Goal: Communication & Community: Answer question/provide support

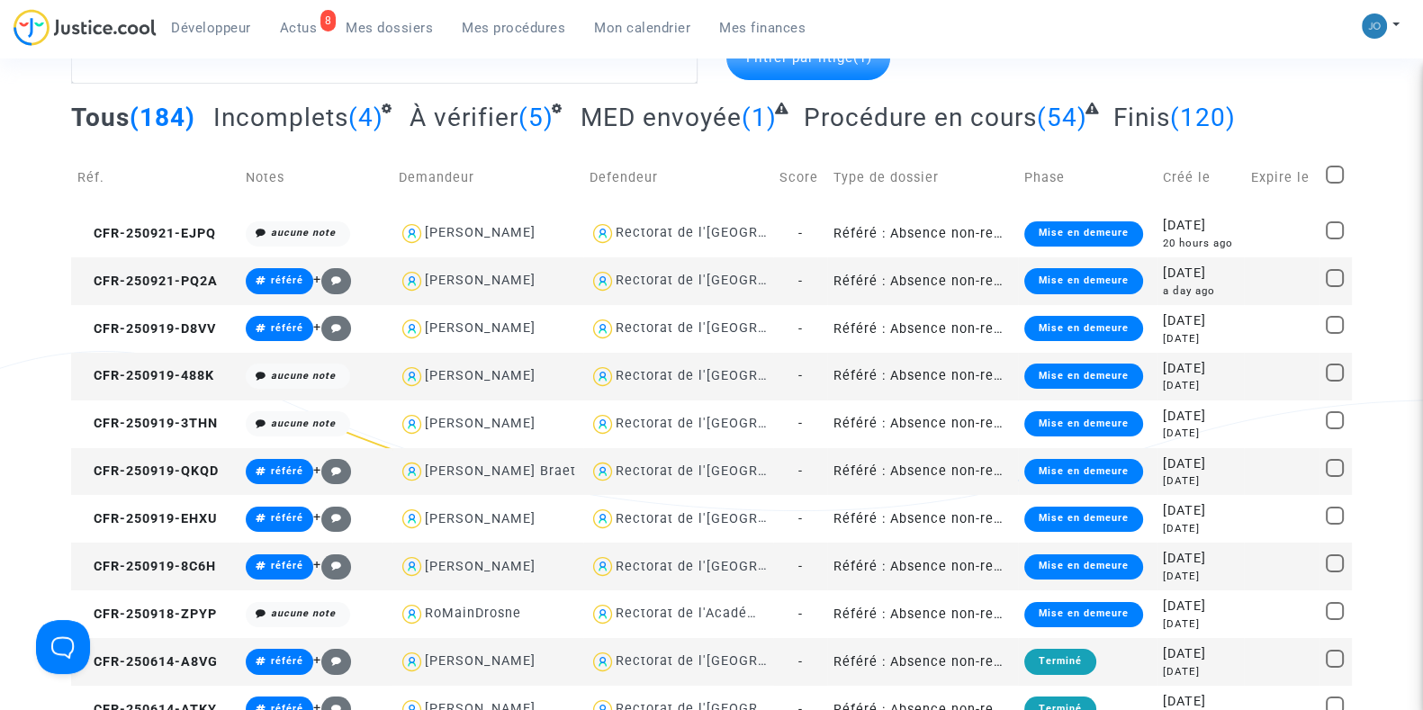
scroll to position [112, 0]
click at [644, 15] on link "Mon calendrier" at bounding box center [642, 27] width 125 height 27
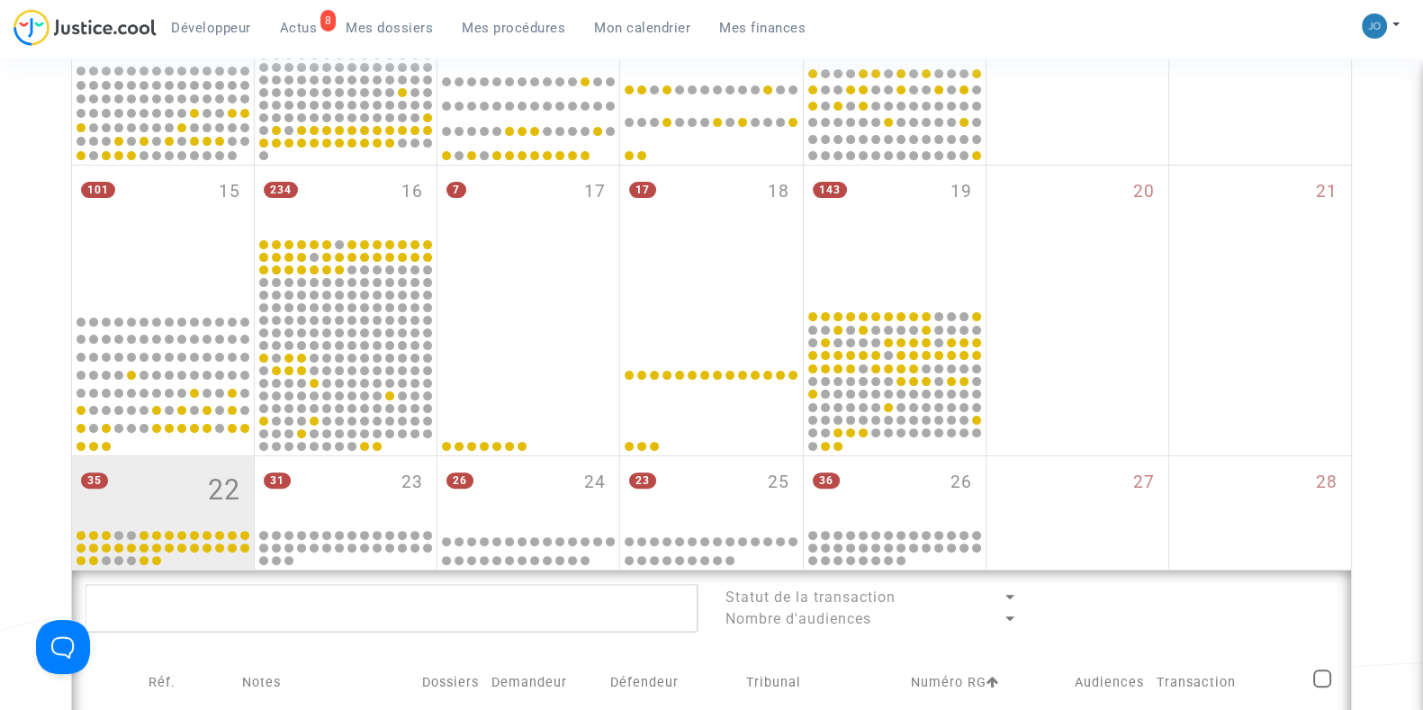
scroll to position [657, 0]
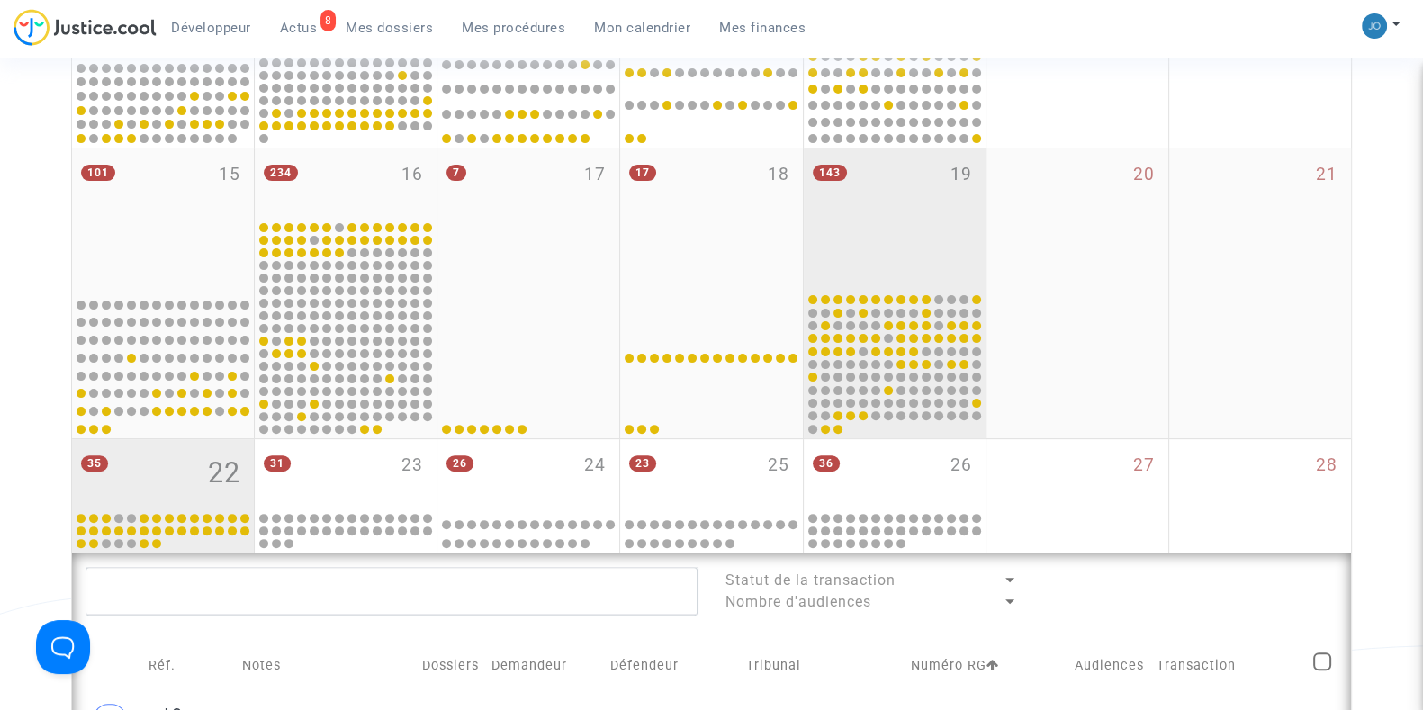
click at [852, 266] on div "143 19" at bounding box center [895, 220] width 182 height 142
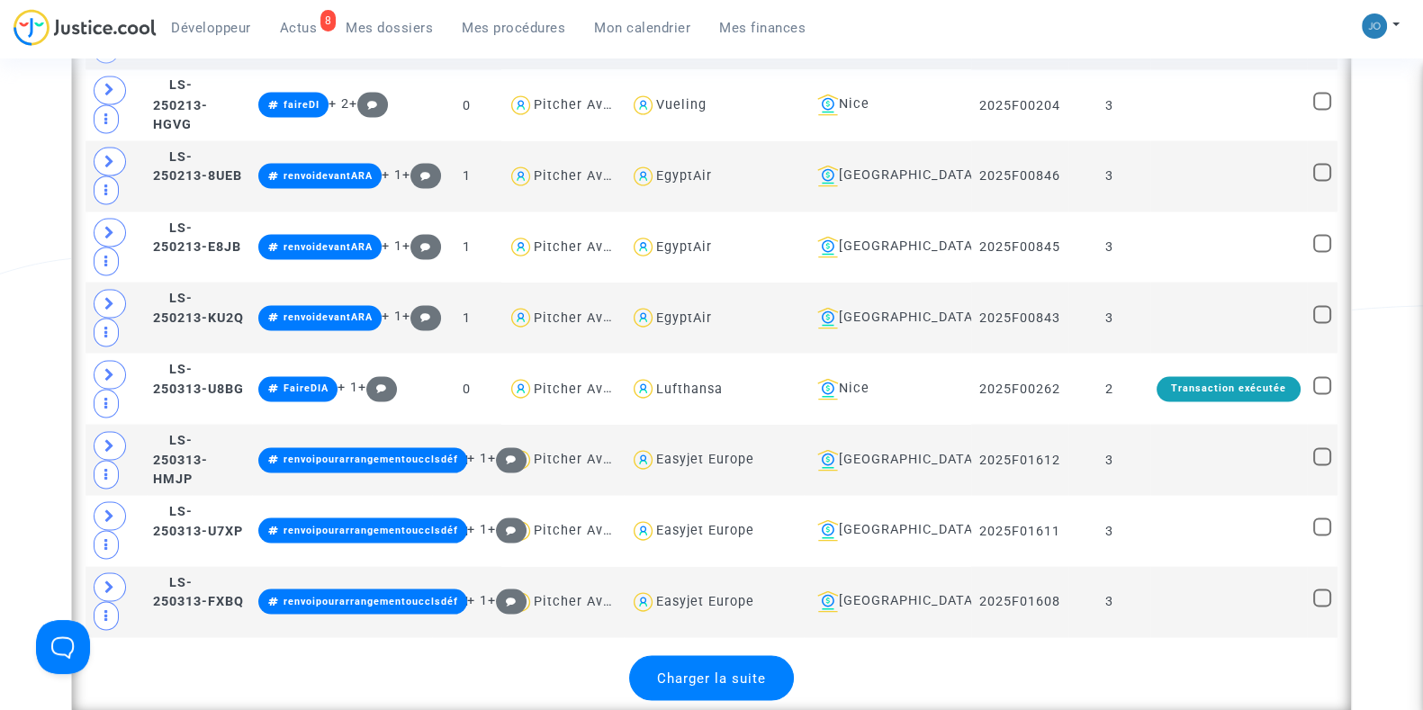
scroll to position [4167, 0]
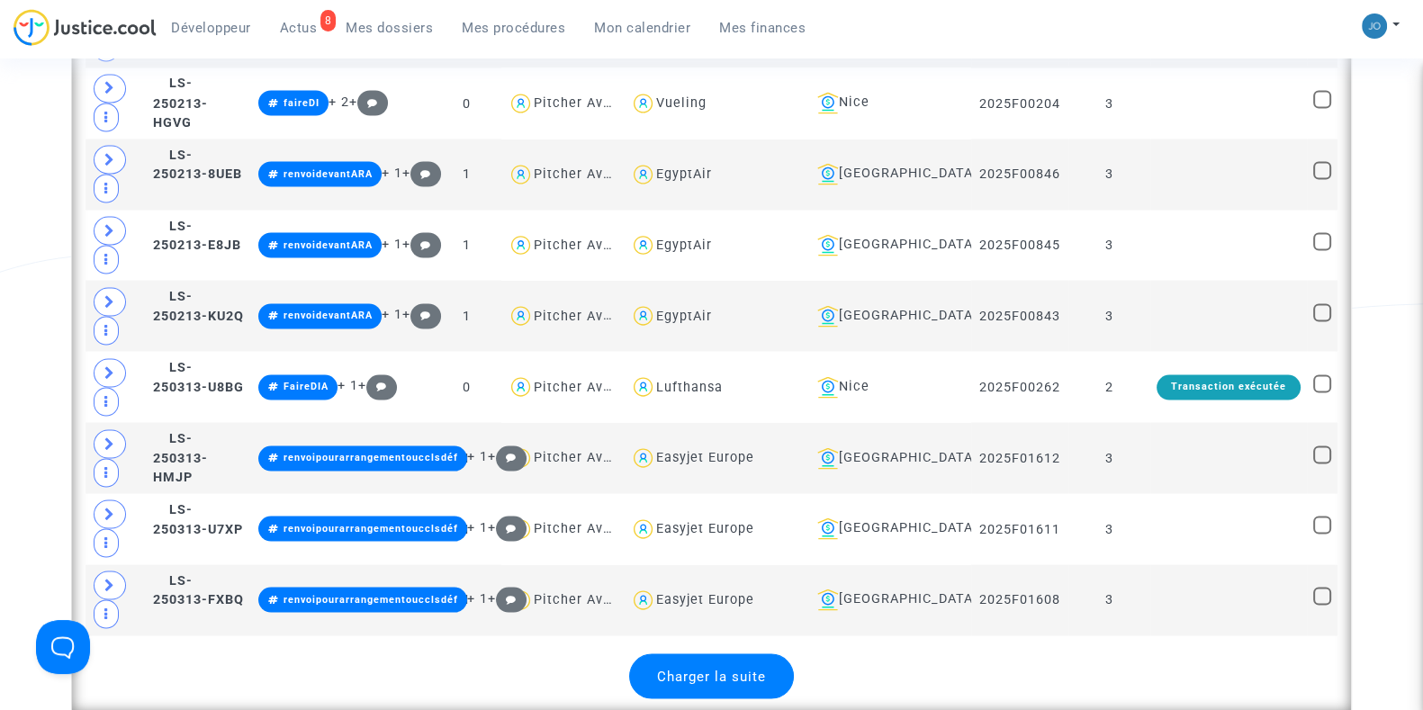
click at [760, 654] on div "Charger la suite" at bounding box center [711, 676] width 165 height 45
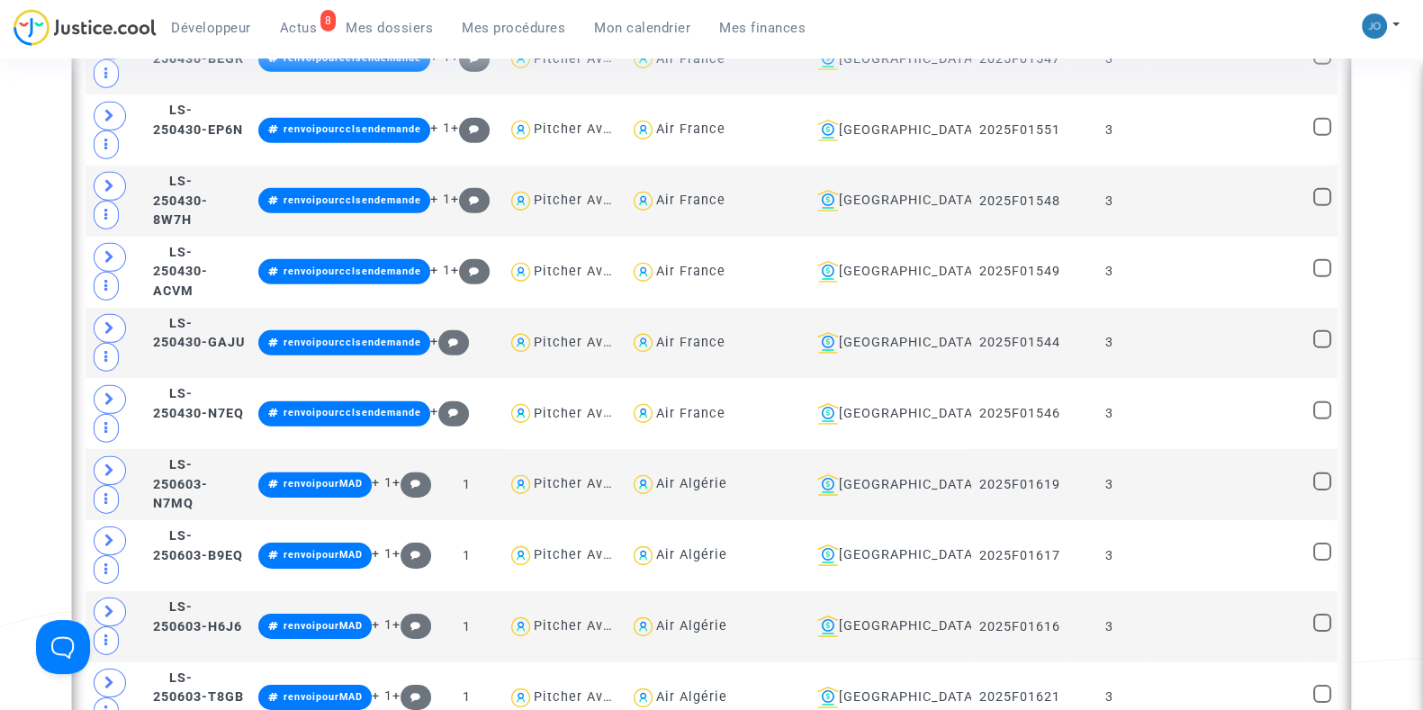
scroll to position [6980, 0]
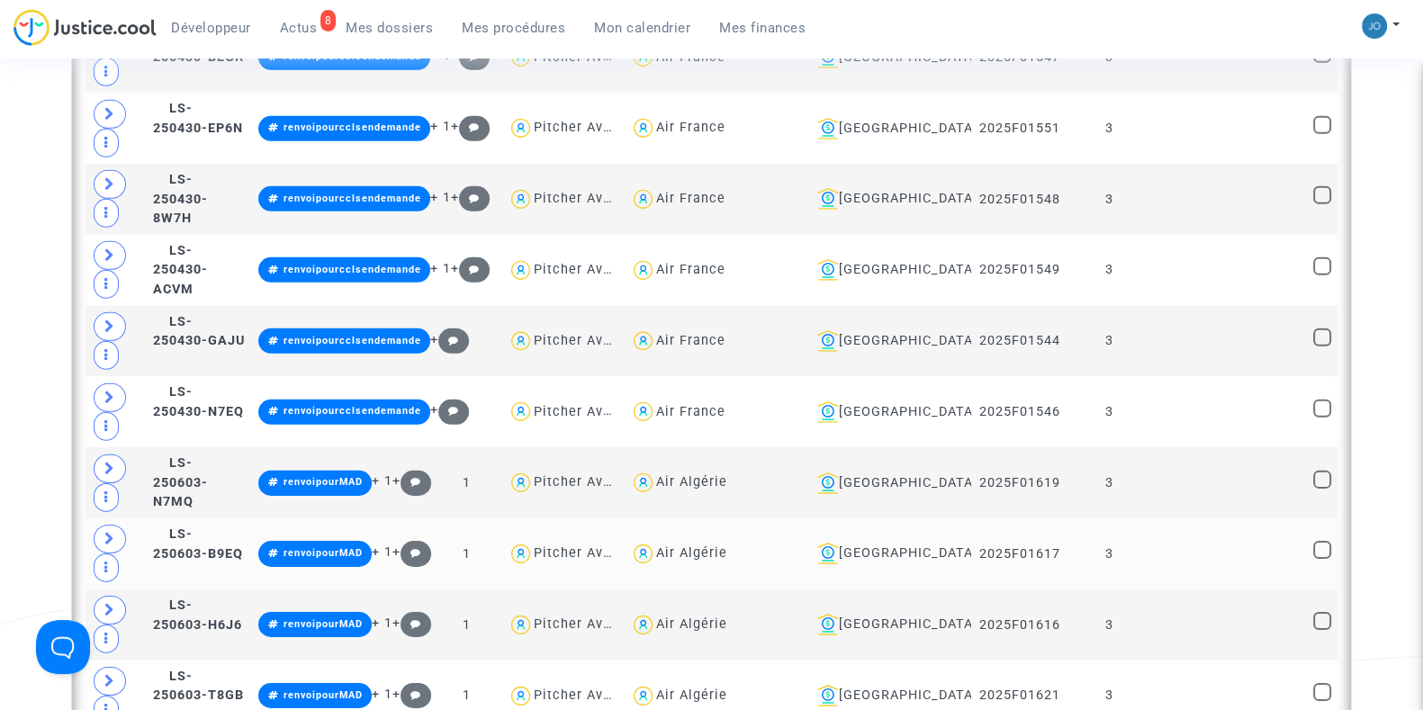
click at [1176, 518] on td at bounding box center [1228, 553] width 157 height 71
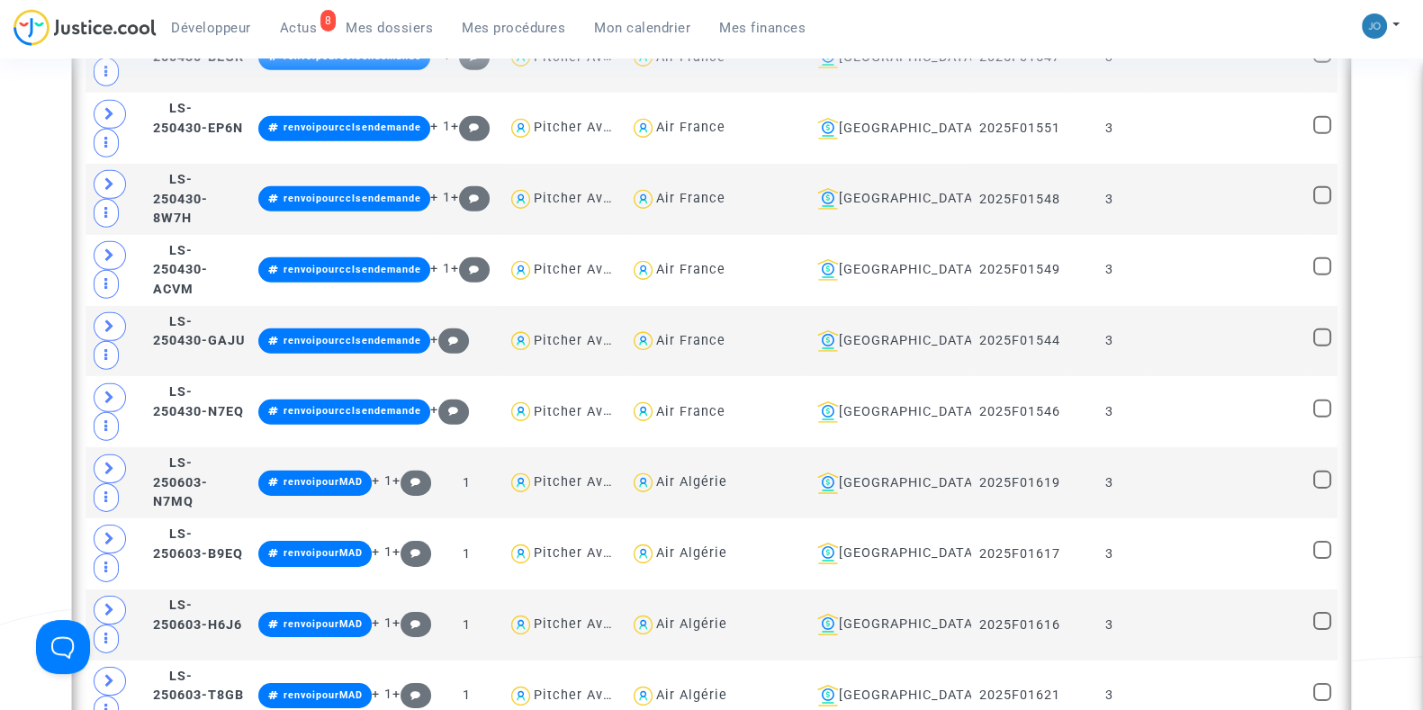
click at [380, 32] on span "Mes dossiers" at bounding box center [389, 28] width 87 height 16
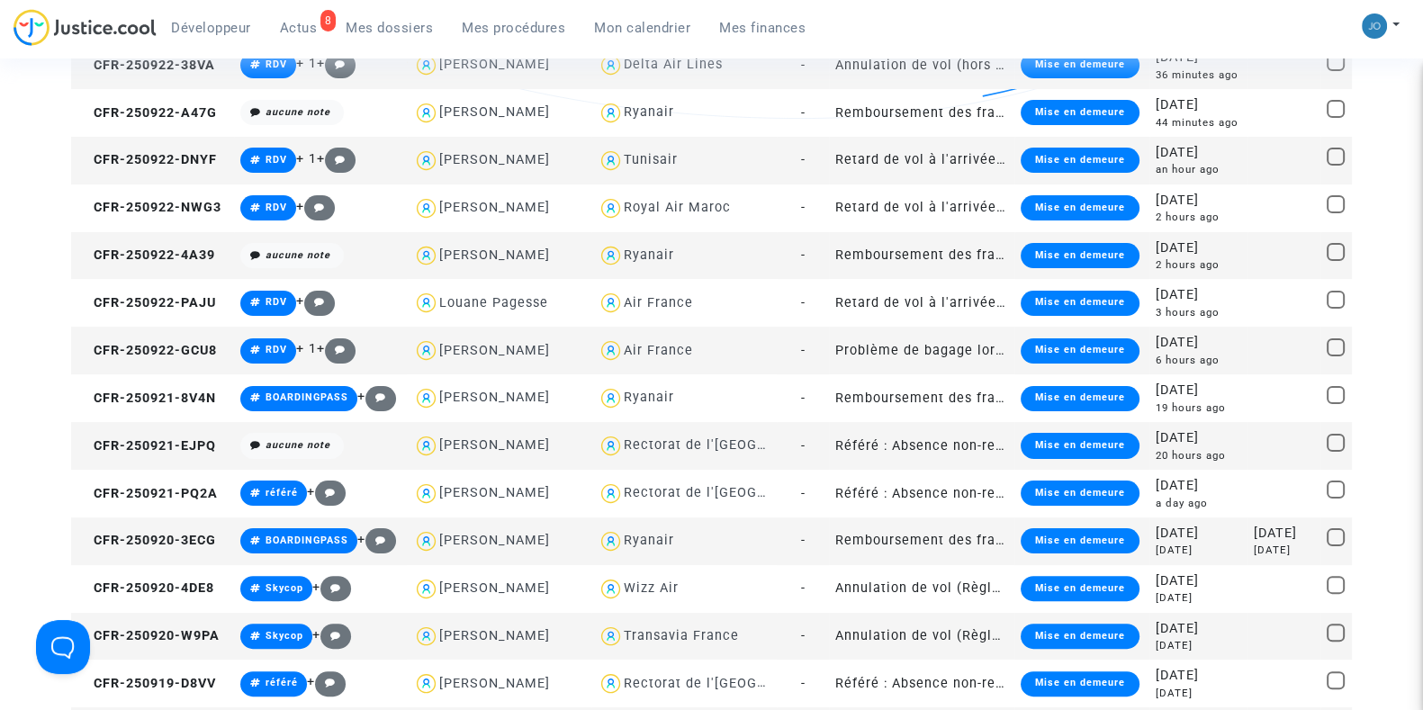
scroll to position [505, 0]
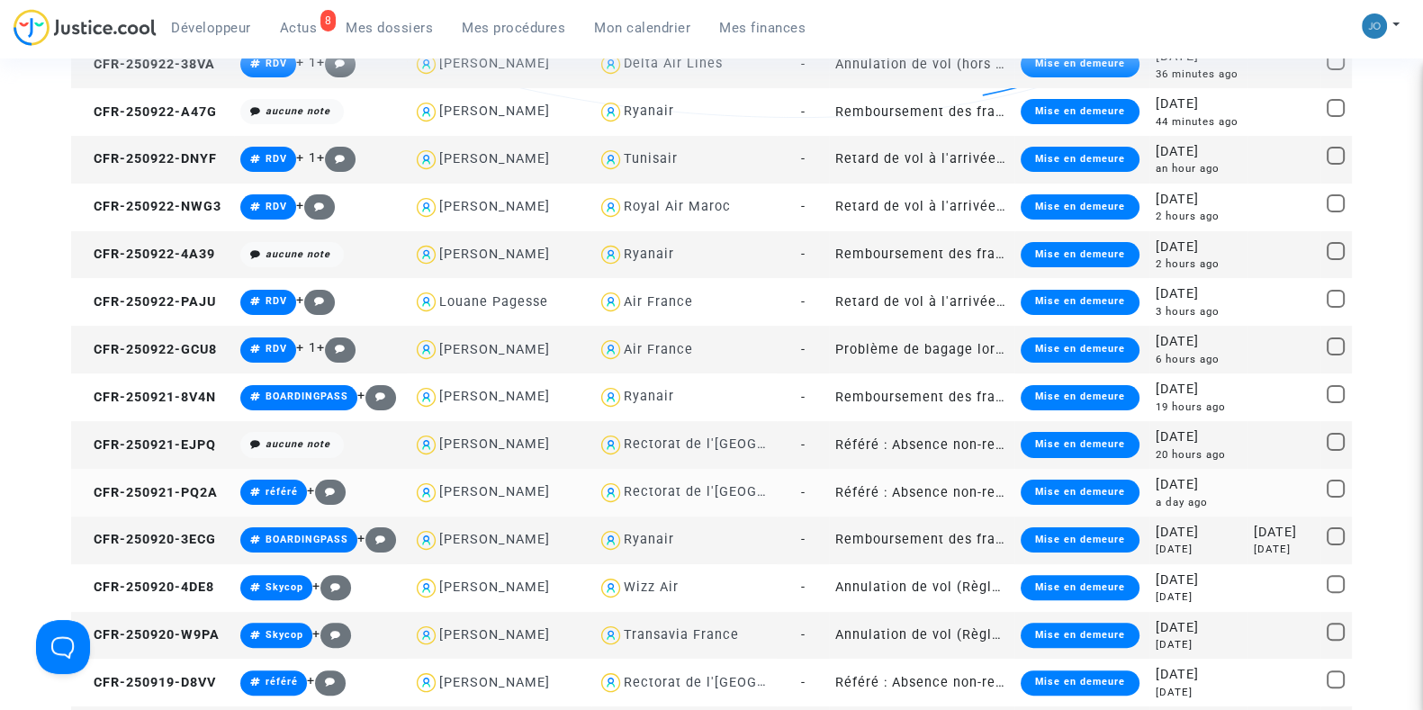
click at [1205, 488] on div "[DATE]" at bounding box center [1199, 485] width 86 height 20
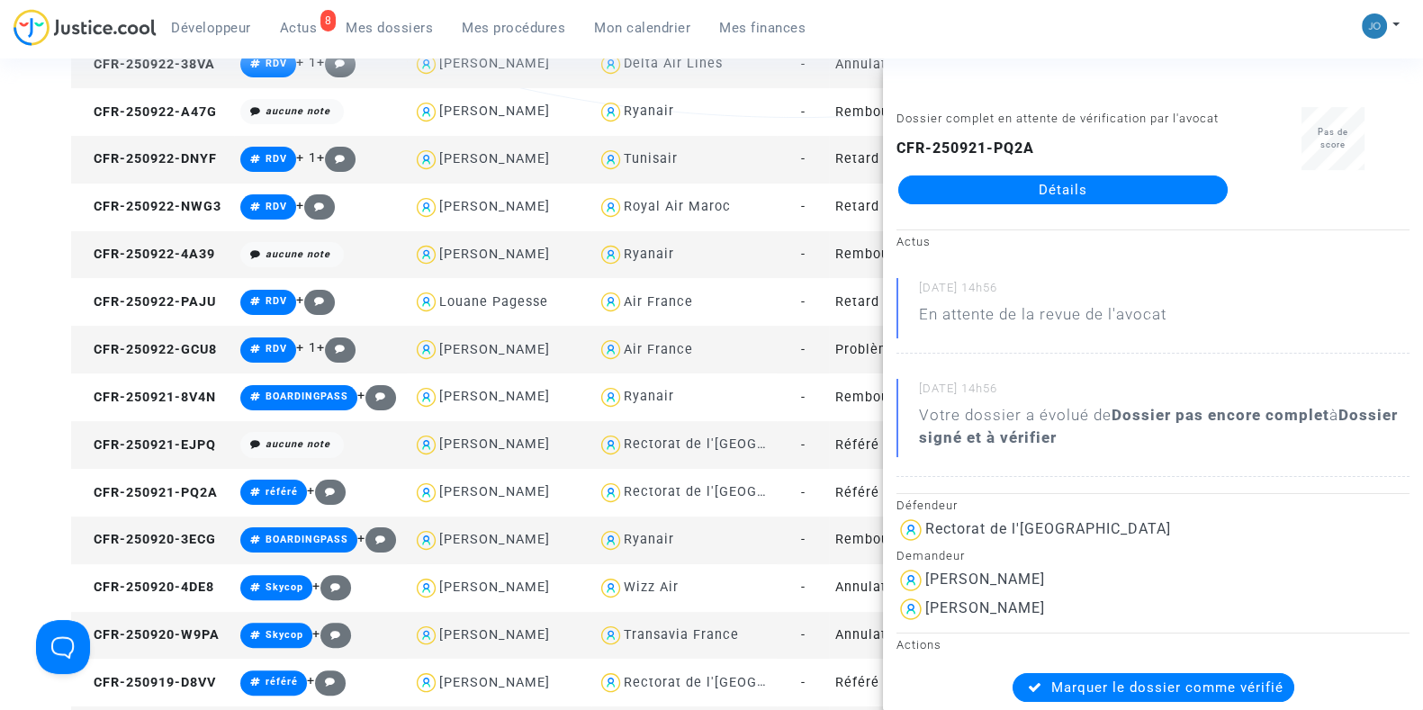
click at [1069, 204] on link "Détails" at bounding box center [1062, 190] width 329 height 29
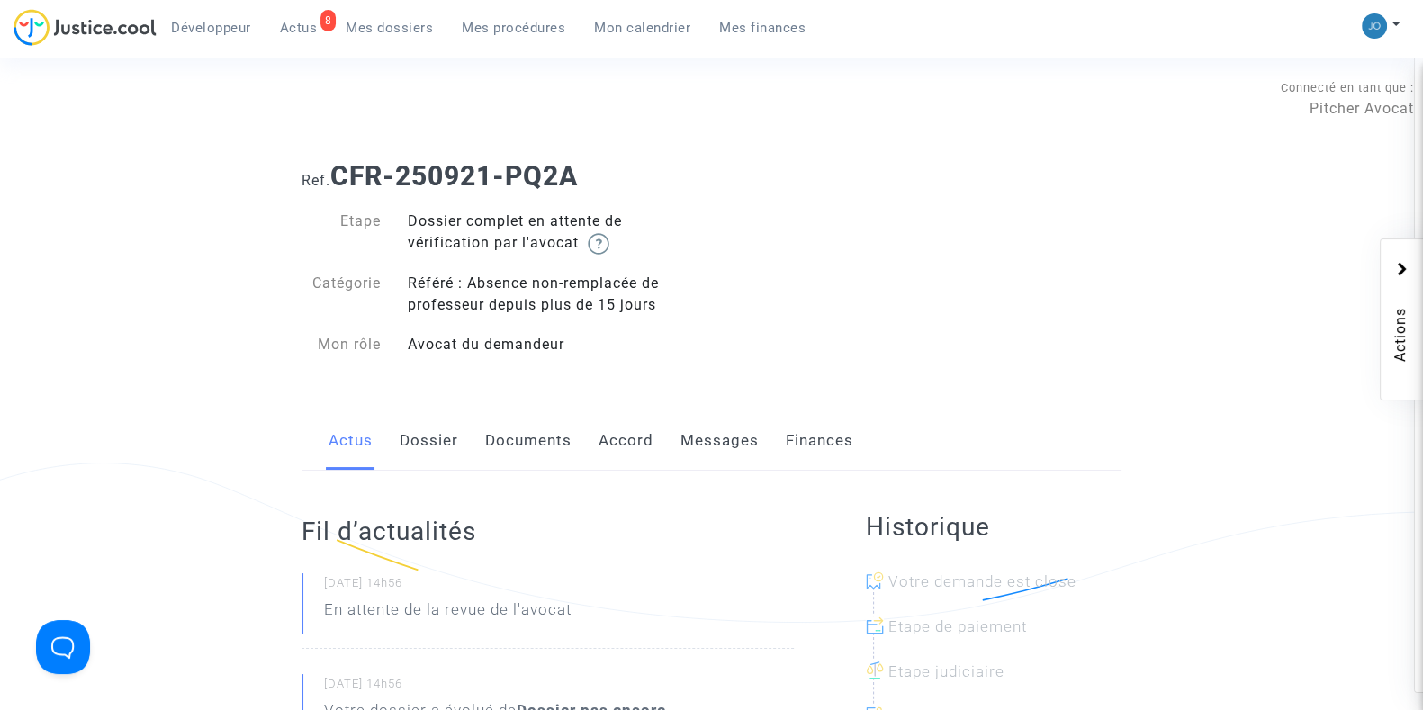
click at [511, 437] on link "Documents" at bounding box center [528, 440] width 86 height 59
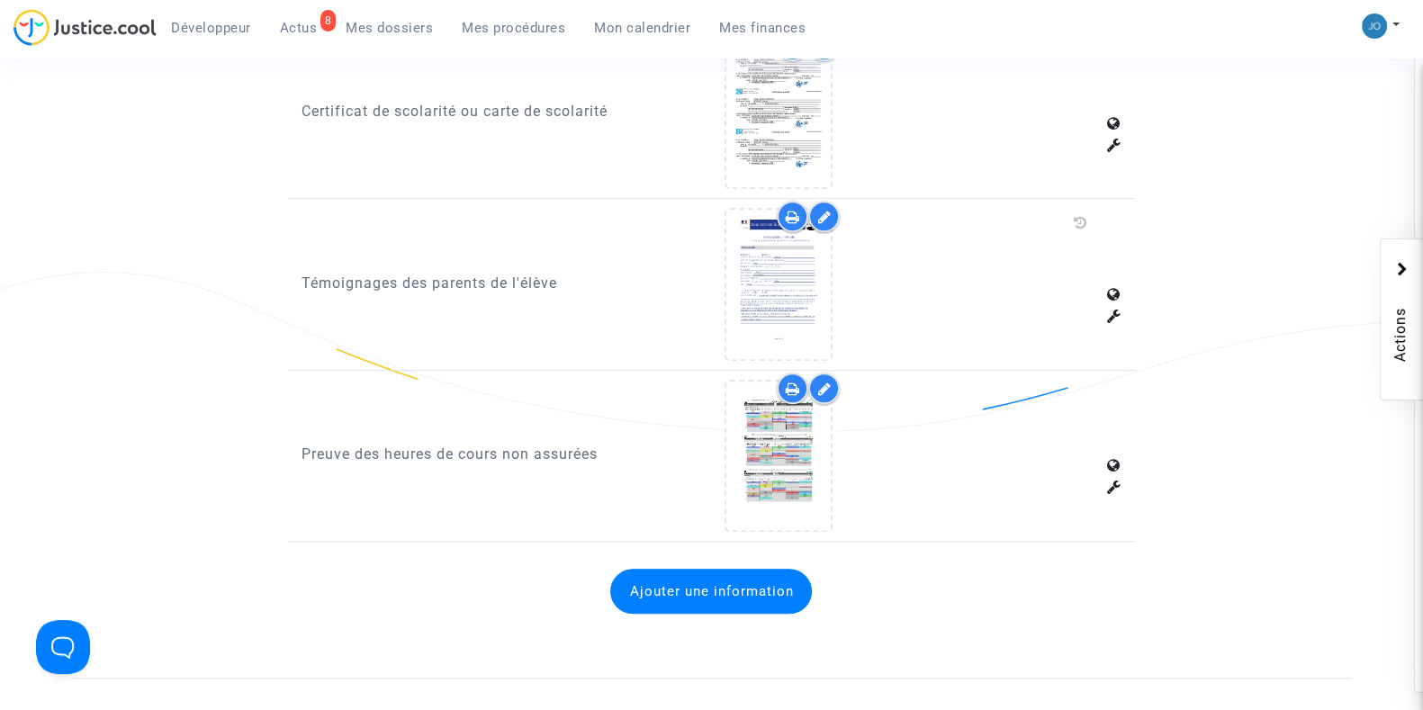
scroll to position [1780, 0]
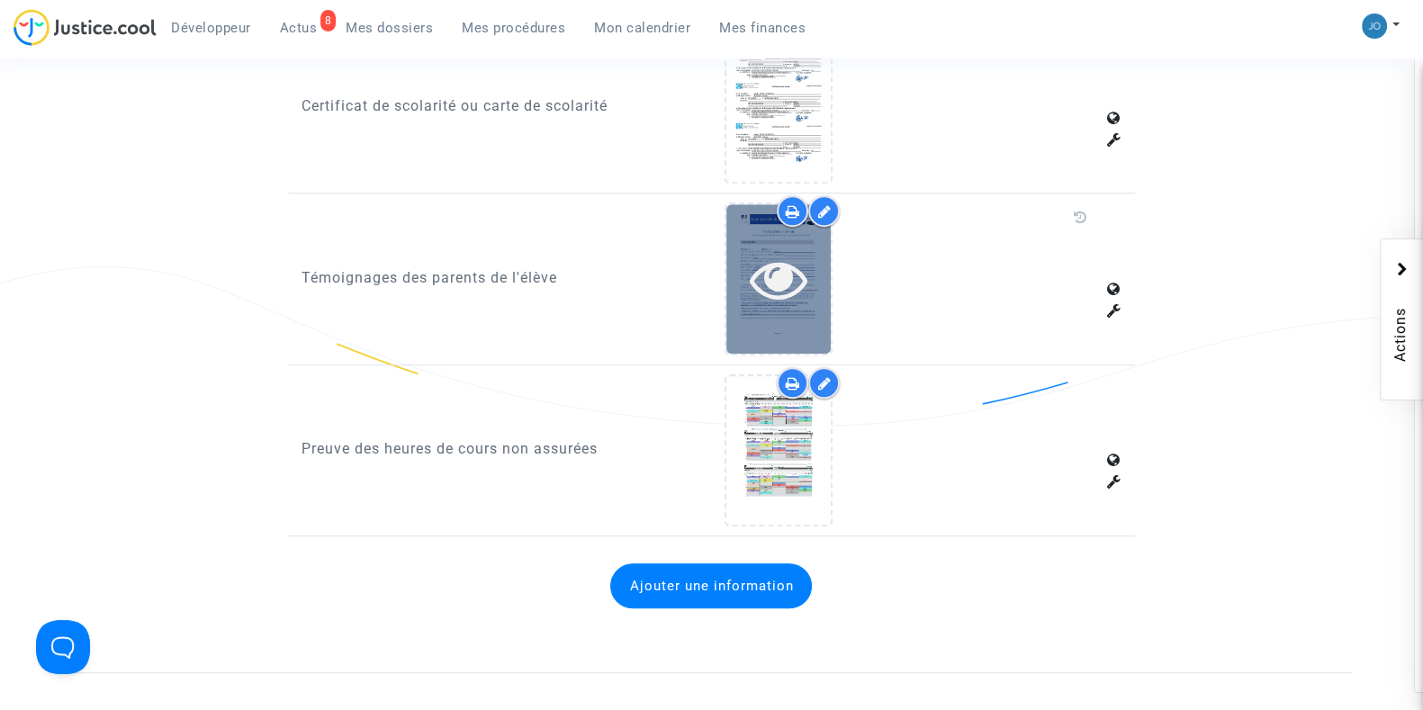
click at [755, 257] on icon at bounding box center [779, 279] width 59 height 58
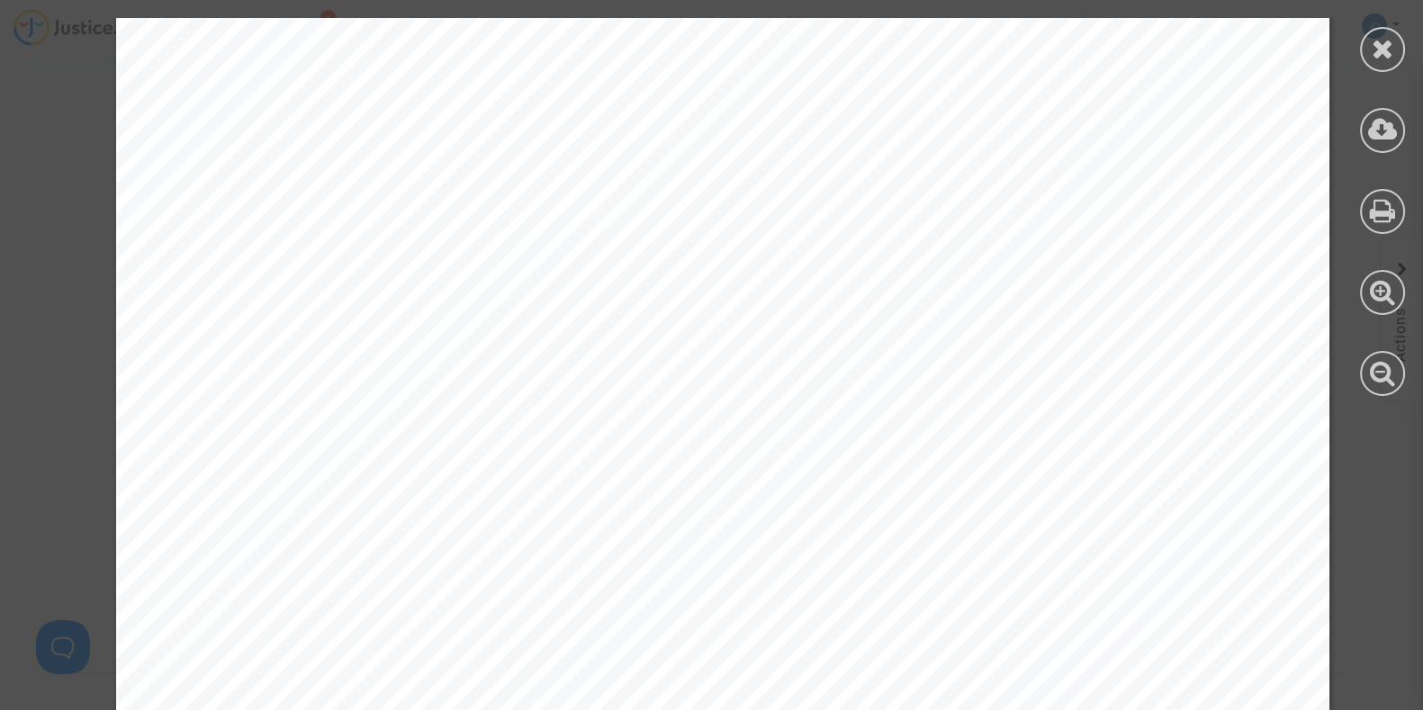
scroll to position [3735, 0]
click at [1382, 56] on icon at bounding box center [1383, 48] width 23 height 27
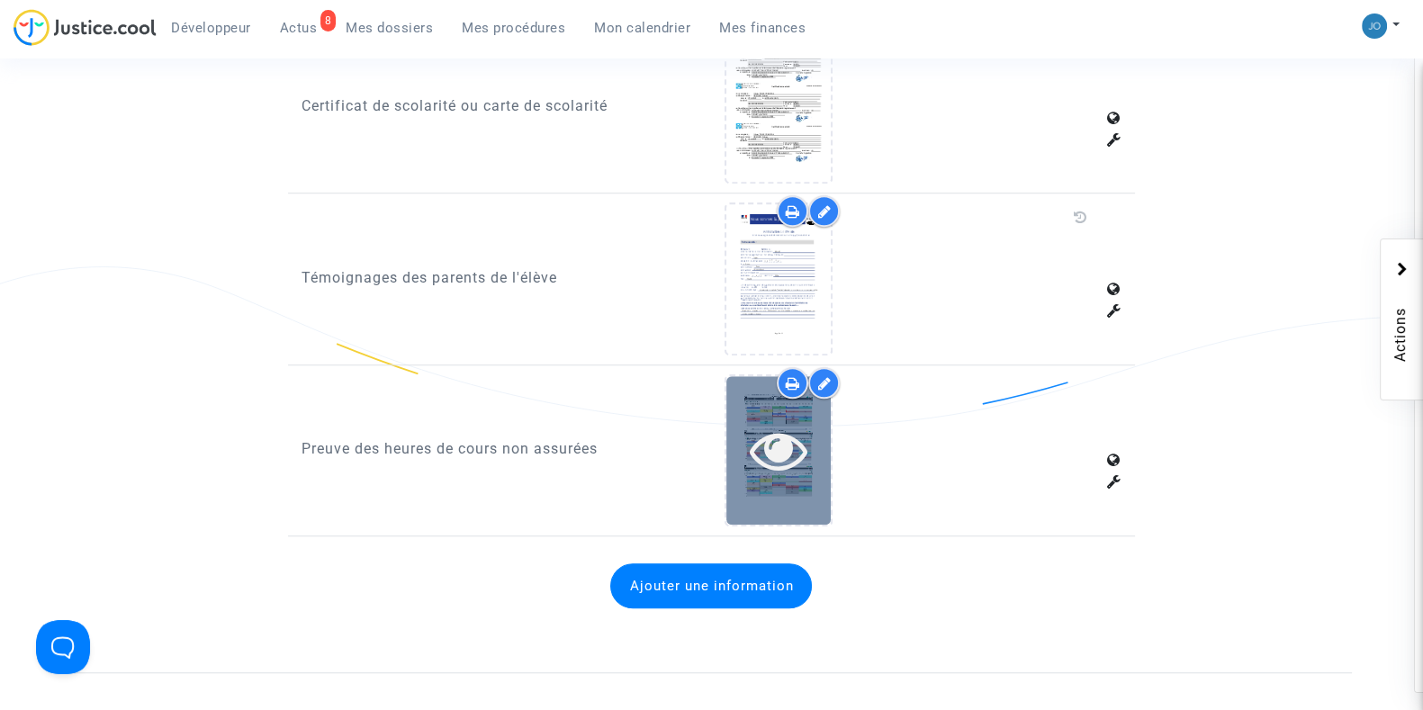
click at [788, 434] on icon at bounding box center [779, 450] width 59 height 58
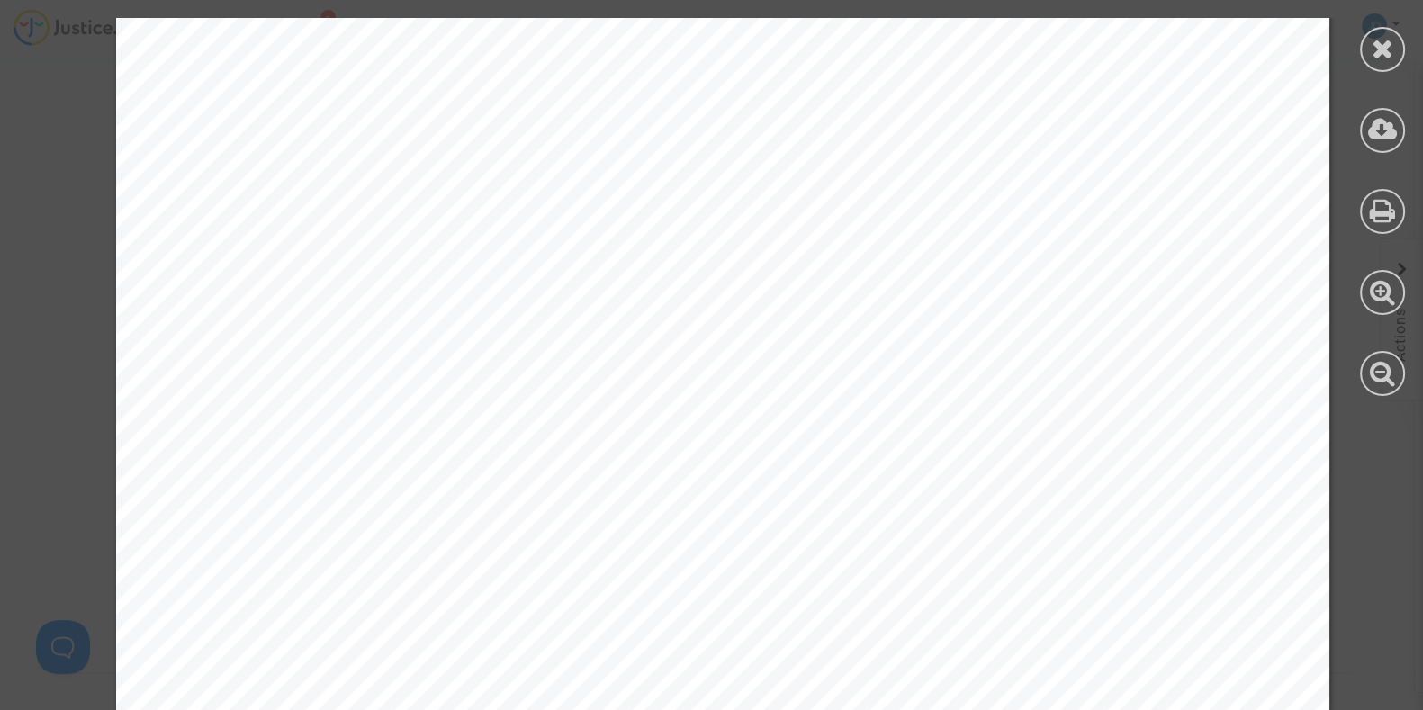
scroll to position [0, 0]
click at [1377, 55] on icon at bounding box center [1383, 48] width 23 height 27
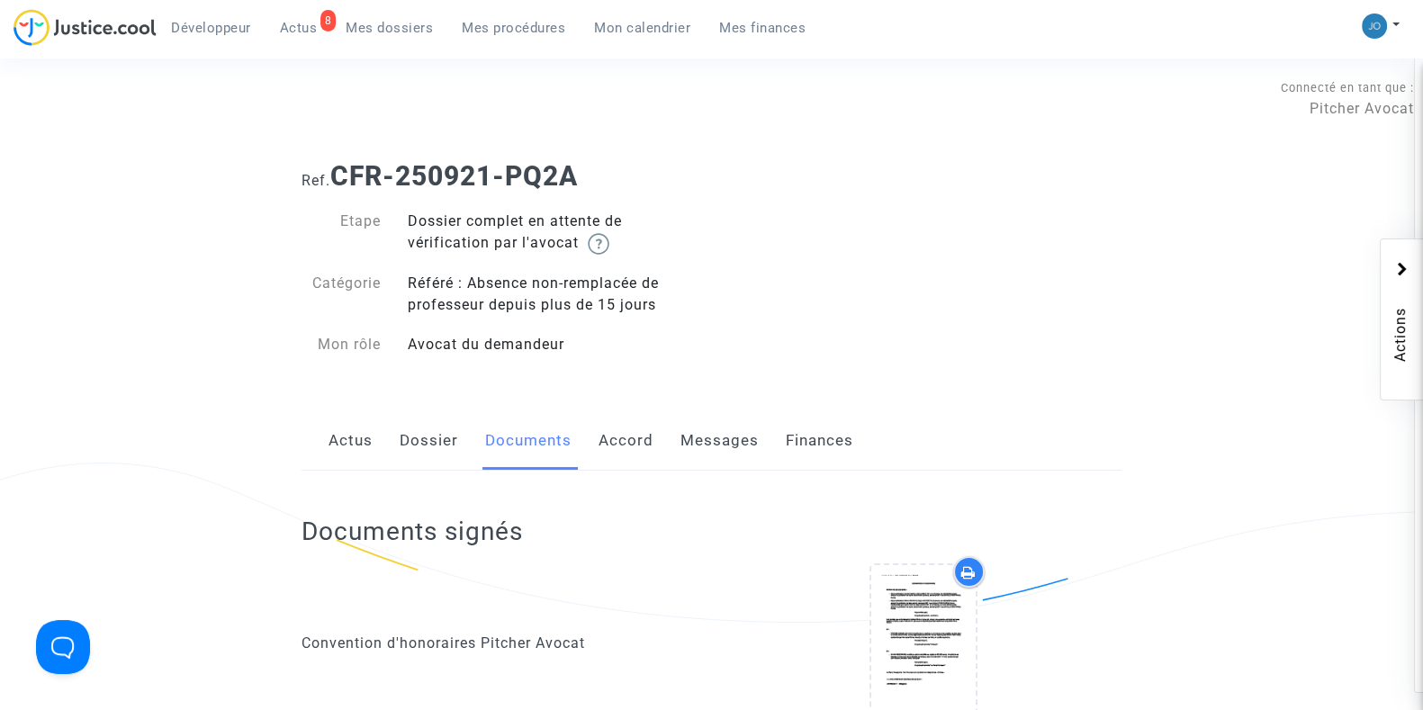
click at [437, 438] on link "Dossier" at bounding box center [429, 440] width 59 height 59
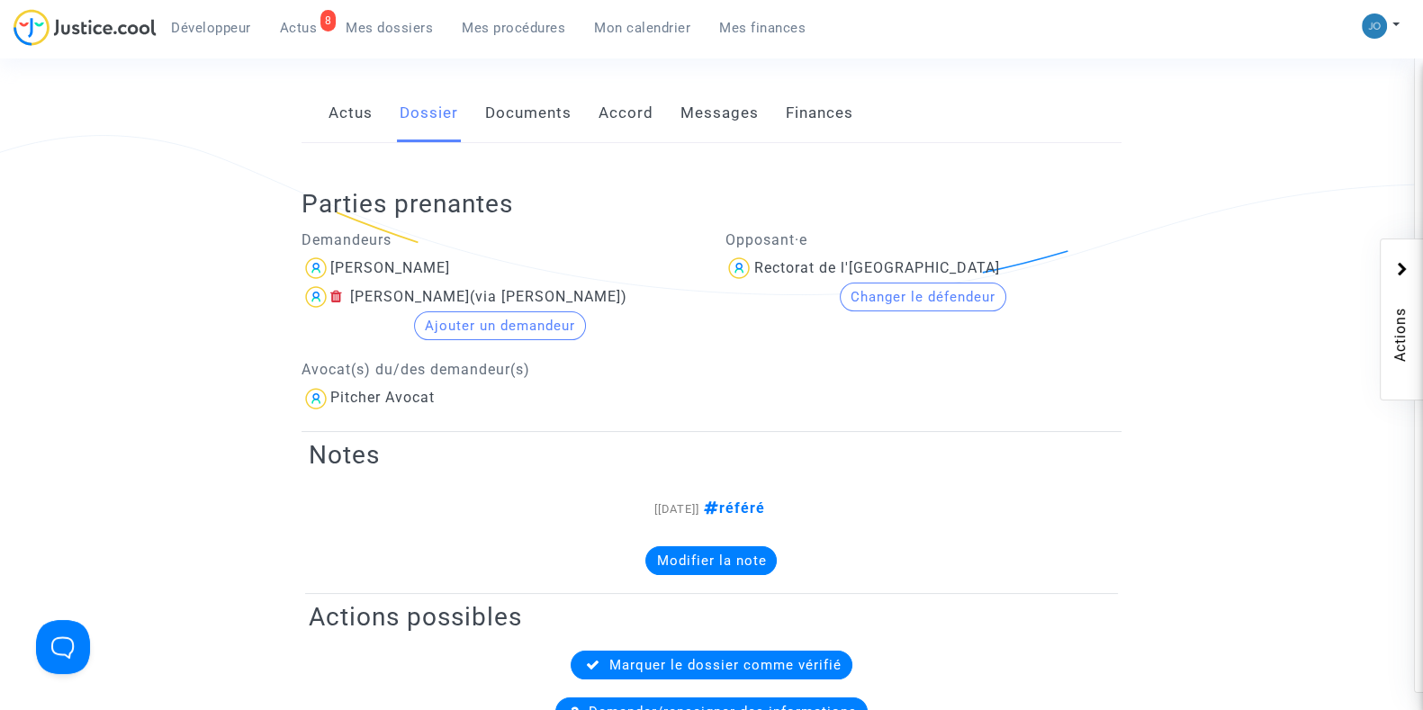
scroll to position [329, 0]
click at [723, 104] on link "Messages" at bounding box center [720, 112] width 78 height 59
click at [723, 117] on link "Messages" at bounding box center [720, 112] width 78 height 59
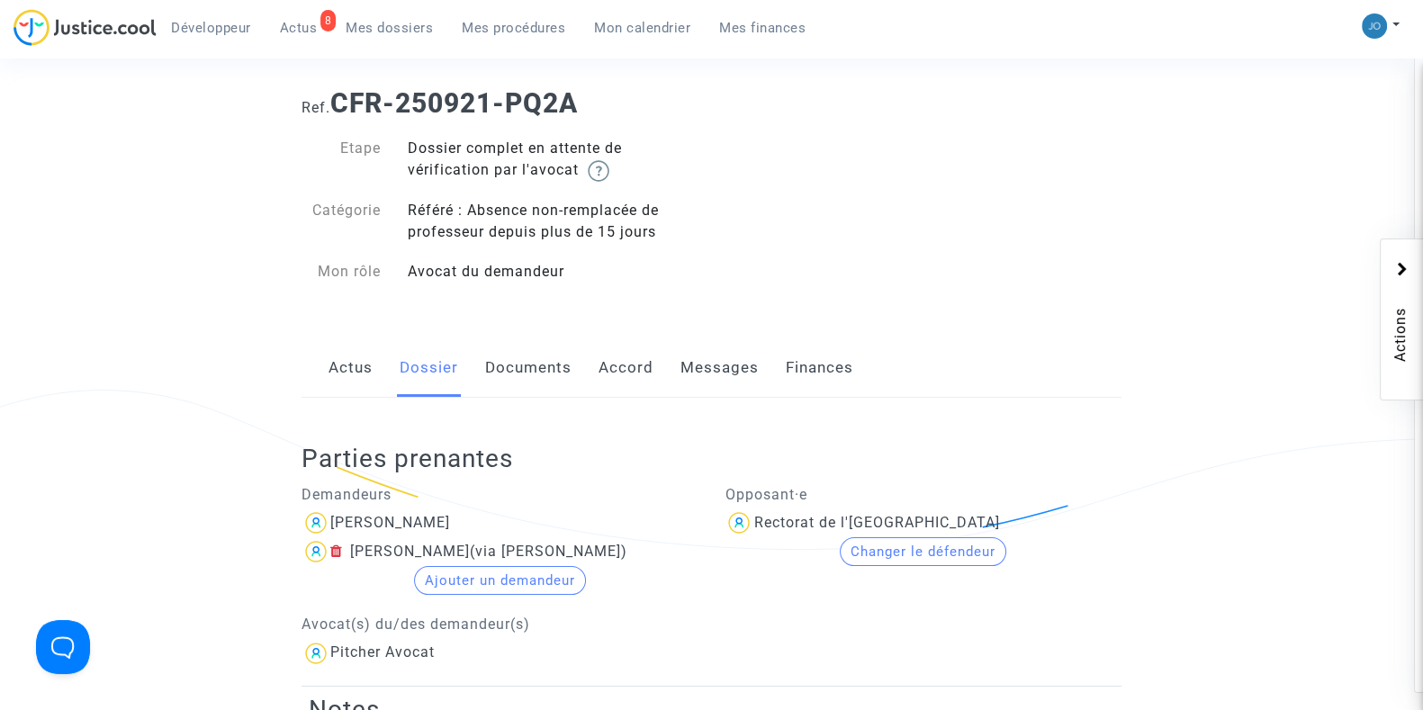
scroll to position [0, 0]
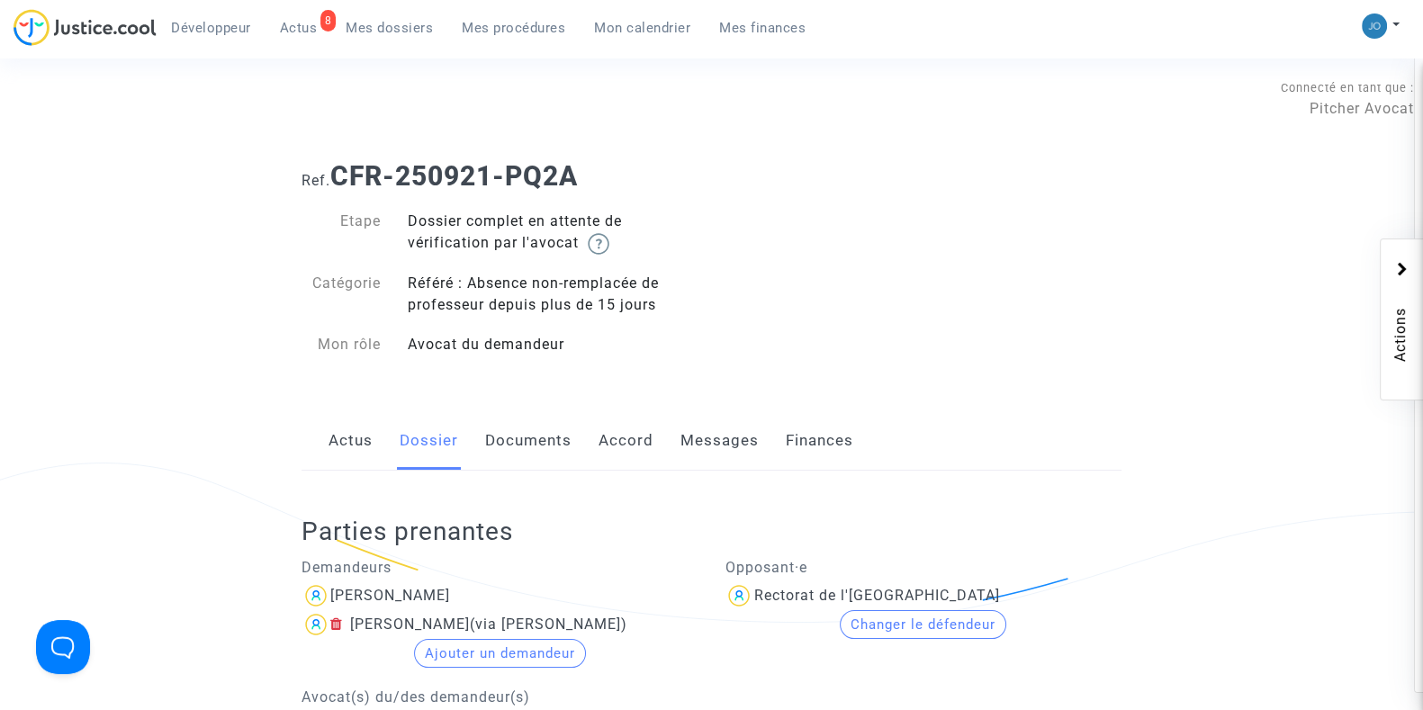
click at [698, 452] on link "Messages" at bounding box center [720, 440] width 78 height 59
click at [725, 444] on link "Messages" at bounding box center [720, 440] width 78 height 59
click at [703, 434] on link "Messages" at bounding box center [720, 440] width 78 height 59
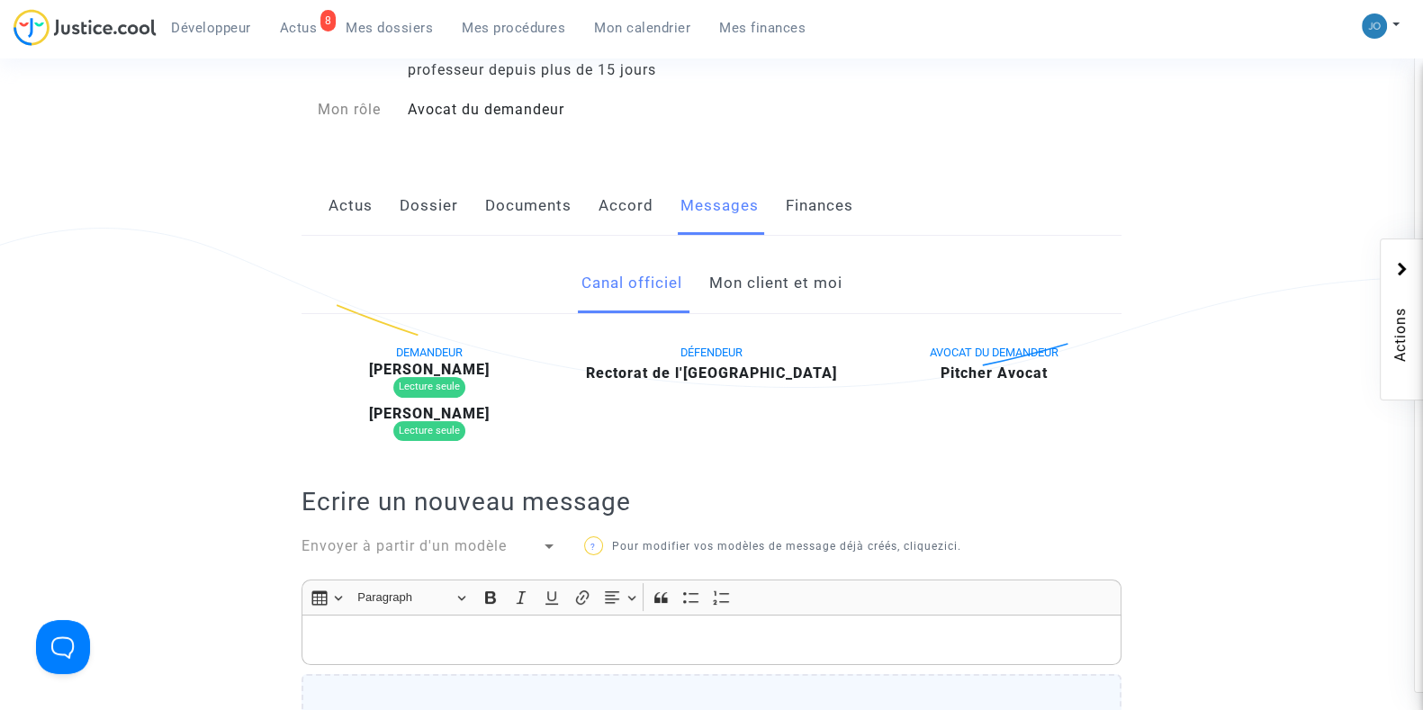
scroll to position [236, 0]
click at [800, 288] on link "Mon client et moi" at bounding box center [774, 282] width 133 height 59
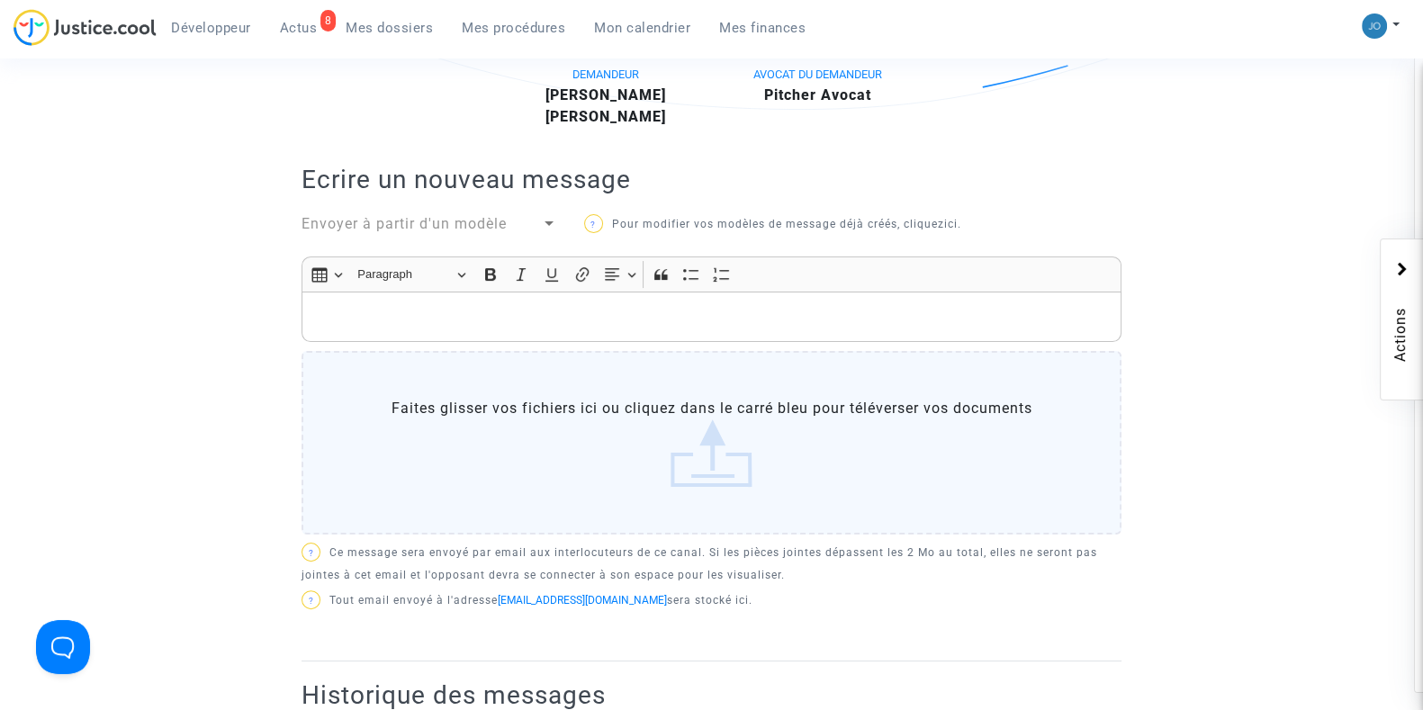
scroll to position [517, 0]
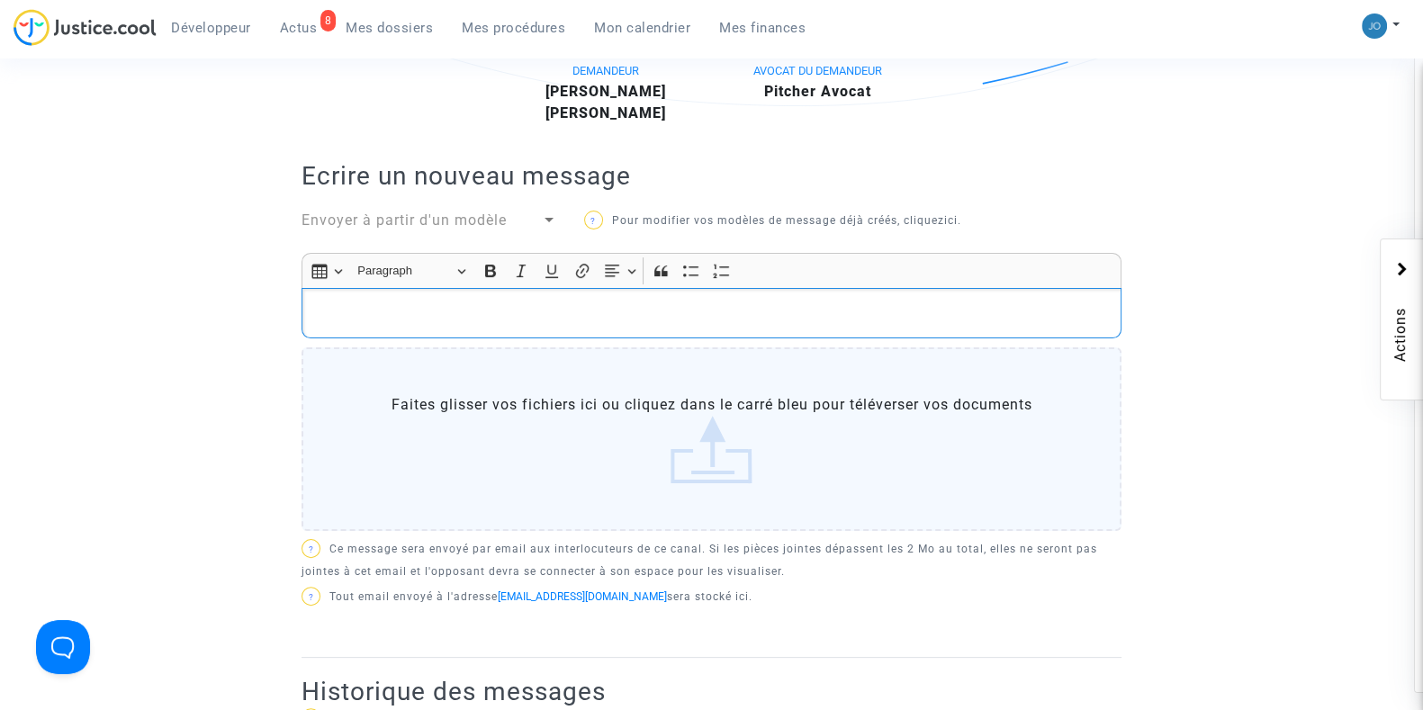
click at [675, 320] on p "Rich Text Editor, main" at bounding box center [711, 313] width 801 height 23
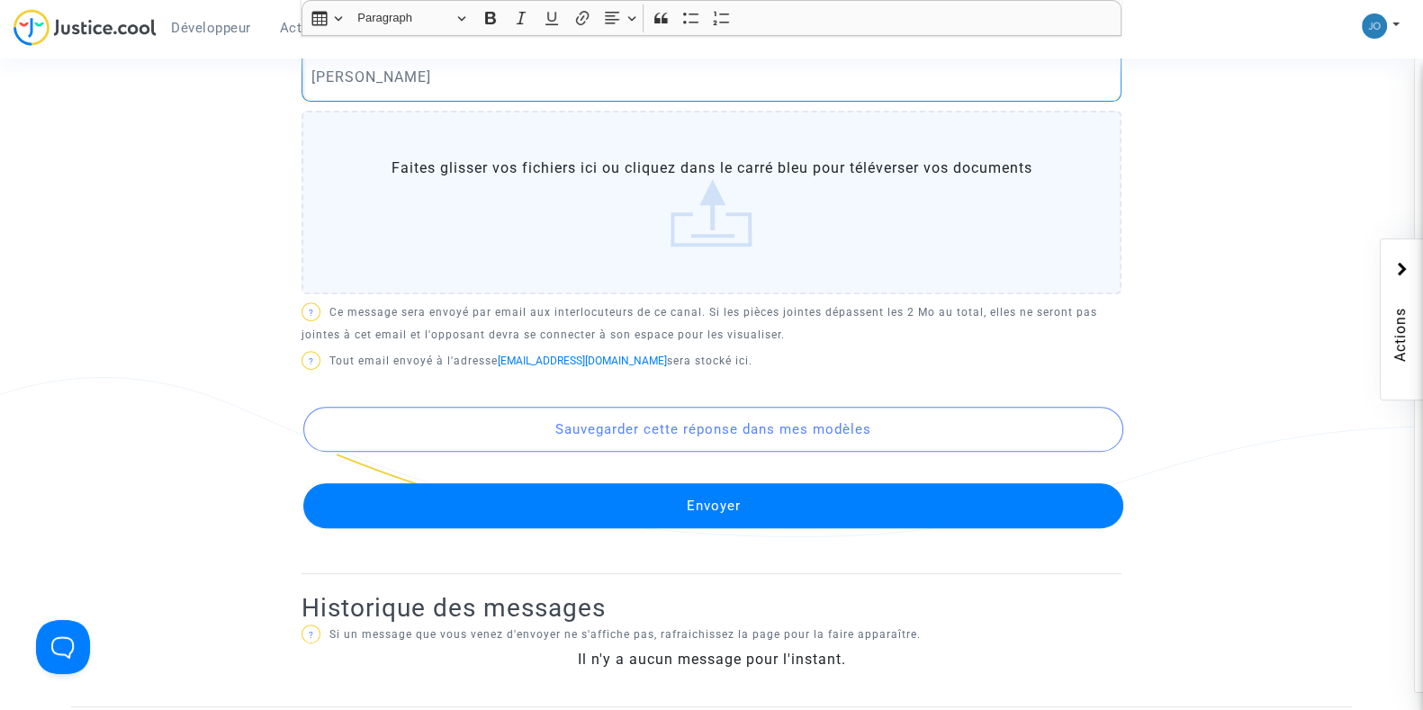
scroll to position [883, 0]
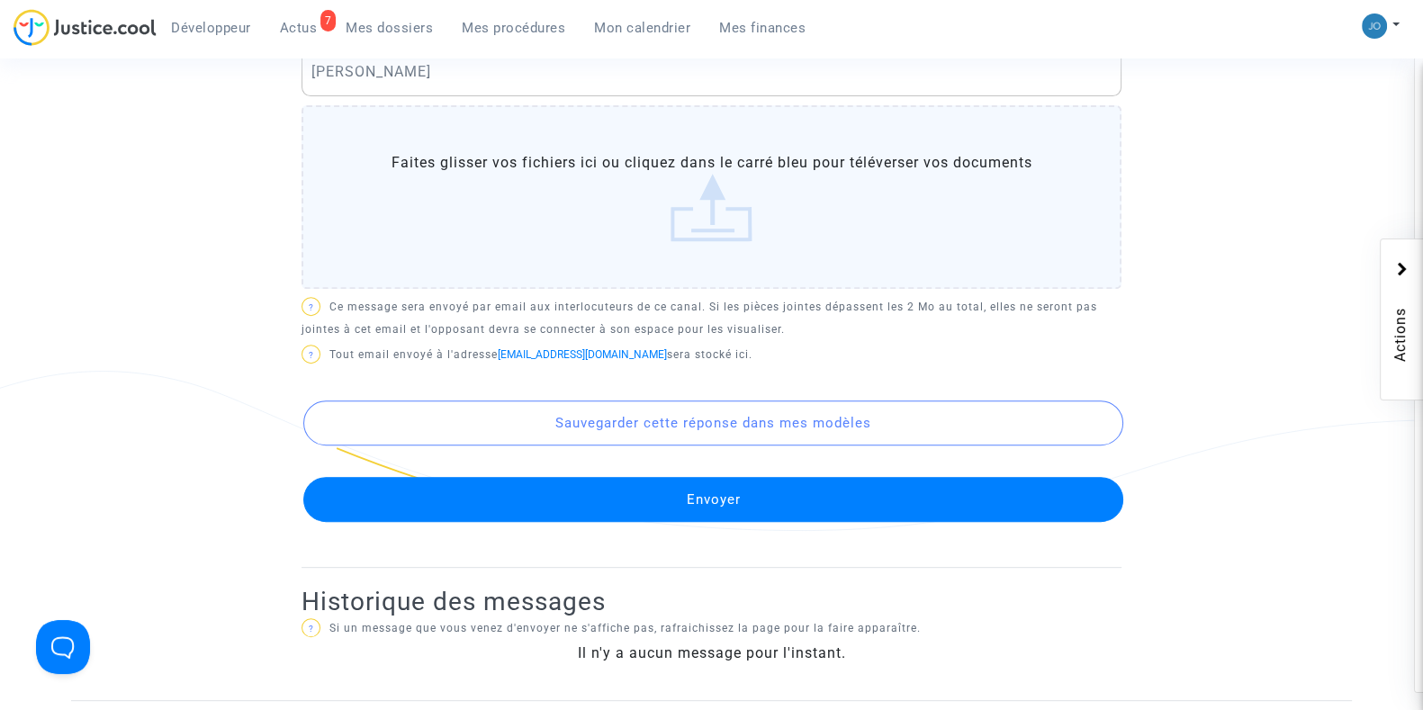
click at [705, 509] on button "Envoyer" at bounding box center [713, 499] width 820 height 45
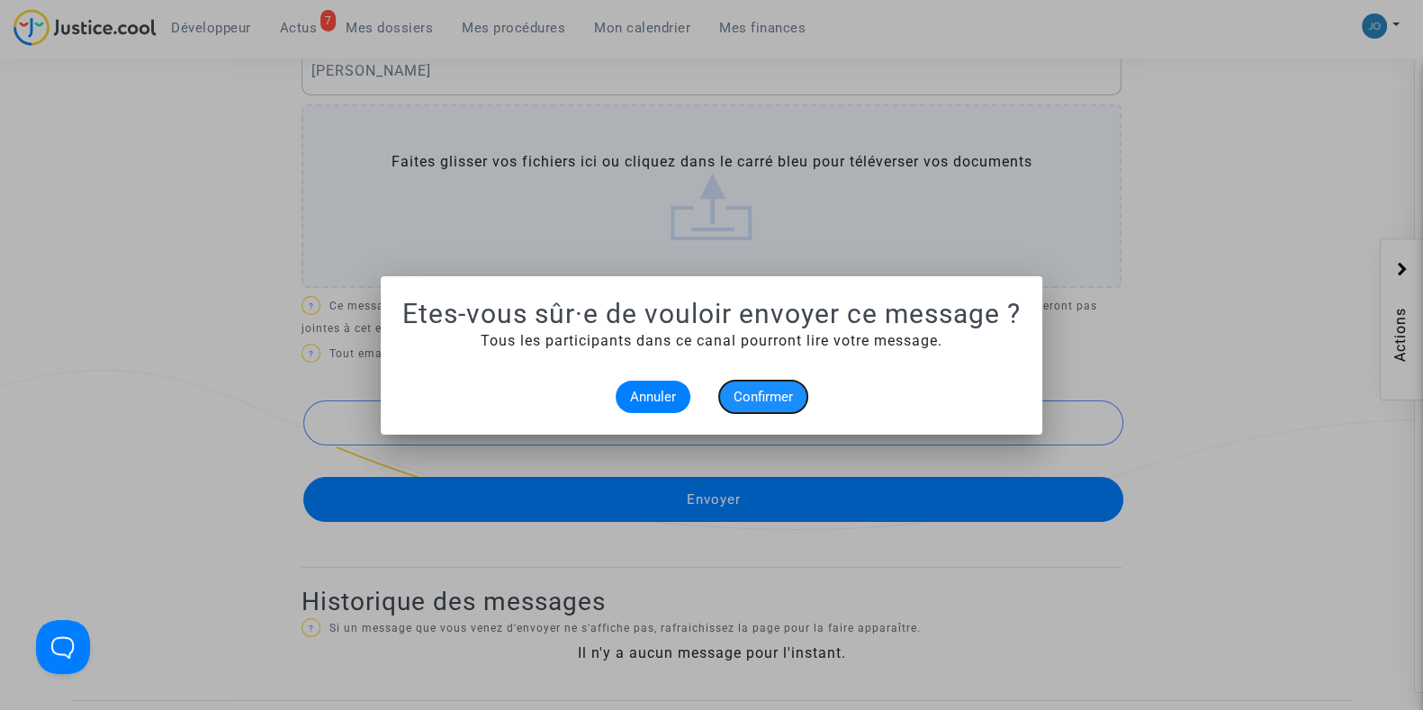
click at [749, 402] on span "Confirmer" at bounding box center [763, 397] width 59 height 16
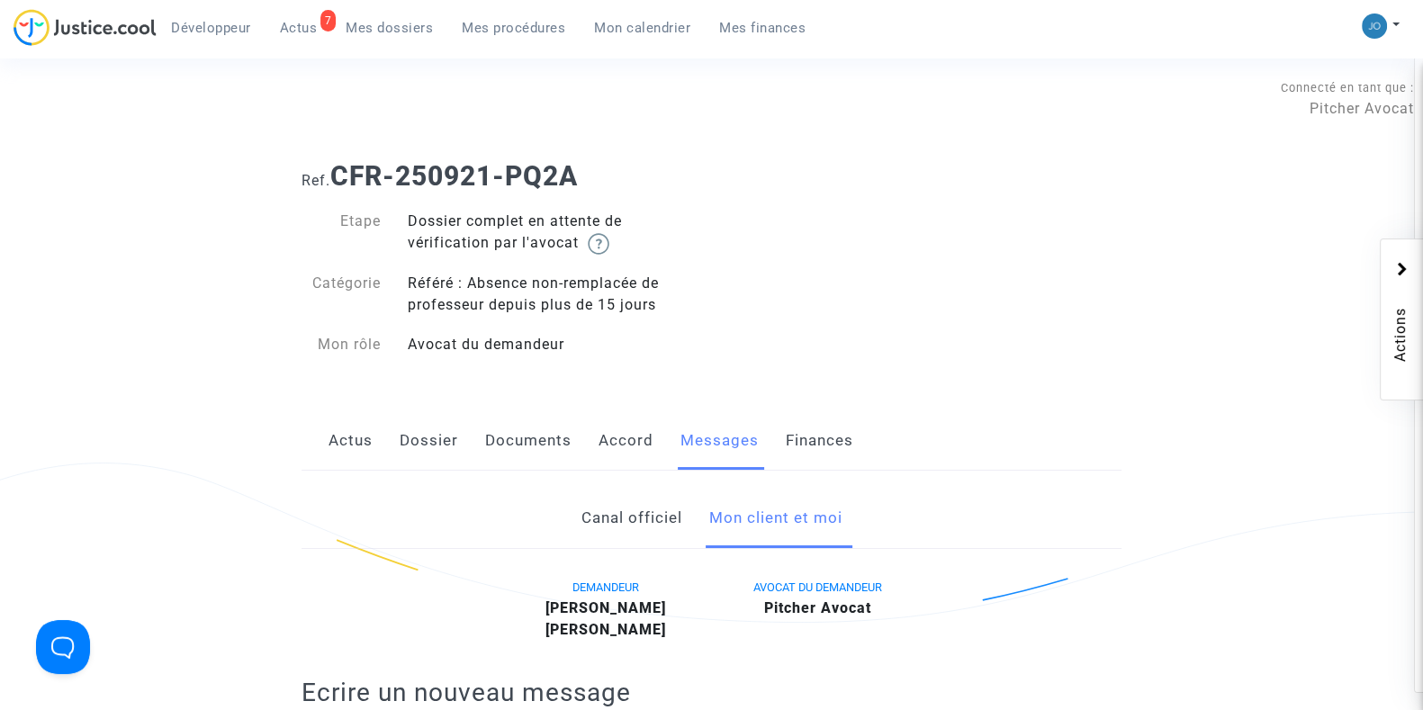
click at [408, 16] on link "Mes dossiers" at bounding box center [389, 27] width 116 height 27
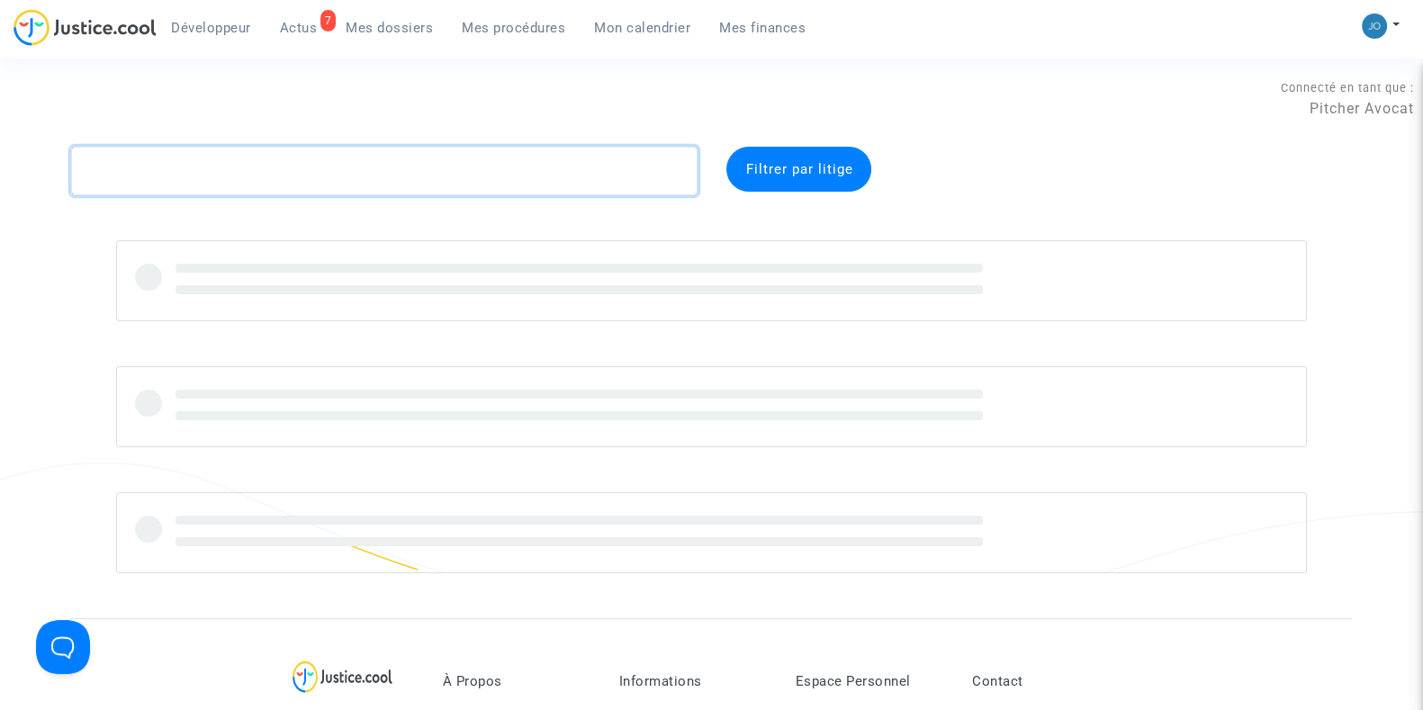
click at [304, 159] on textarea at bounding box center [384, 171] width 627 height 49
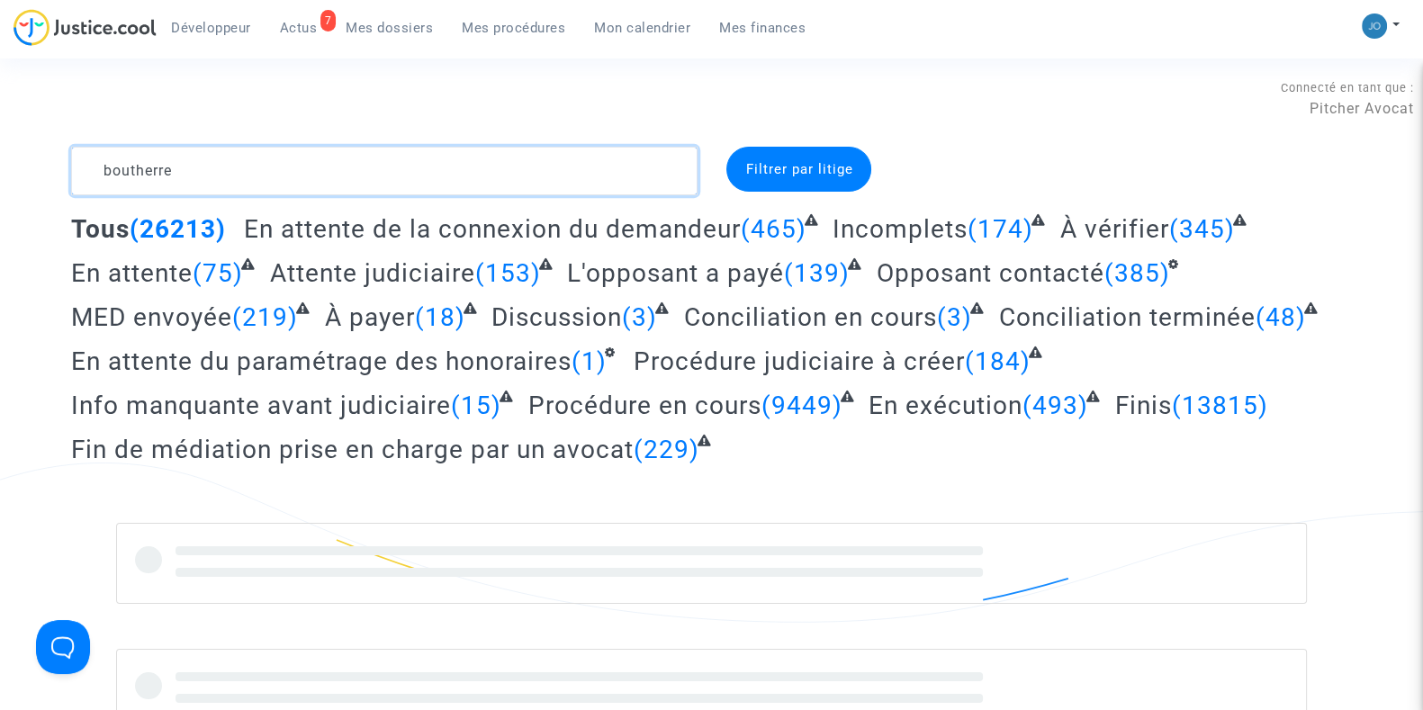
type textarea "boutherre"
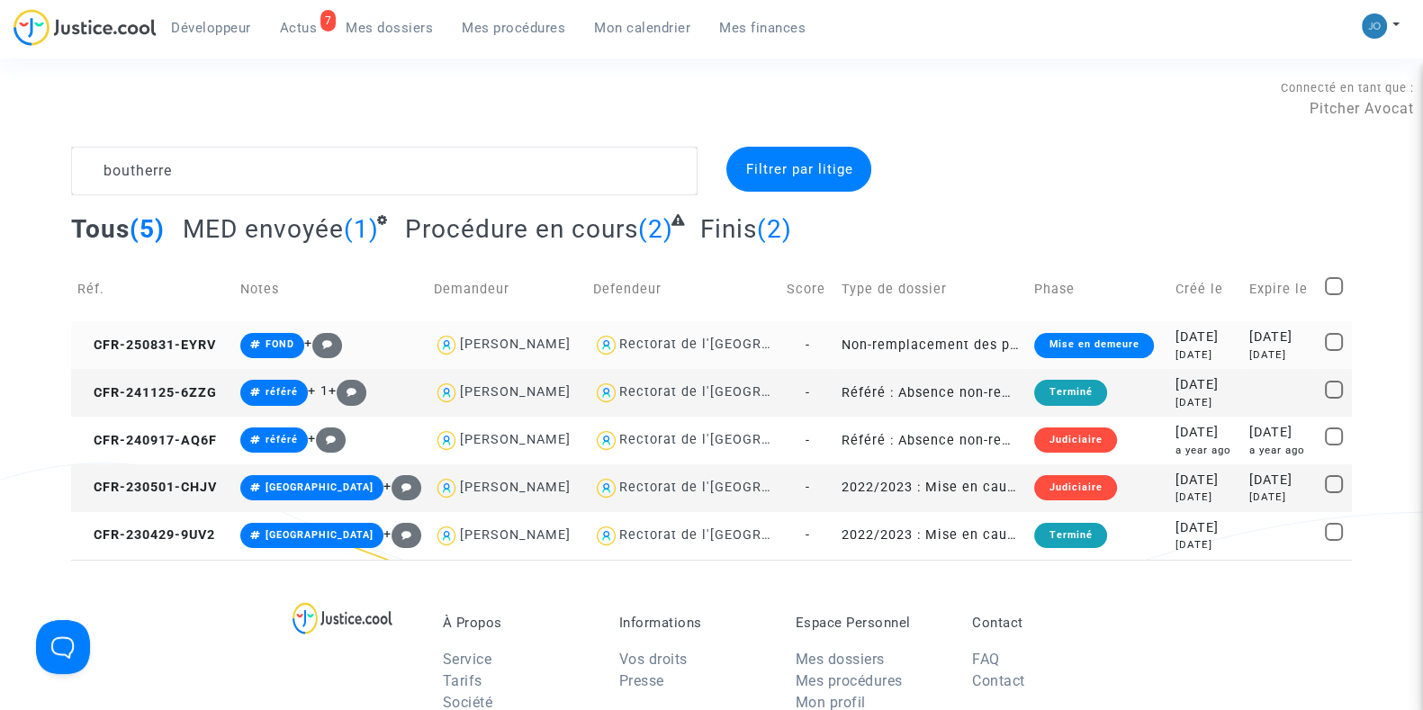
click at [1243, 347] on td "2025-11-18 in 2 months" at bounding box center [1281, 345] width 77 height 48
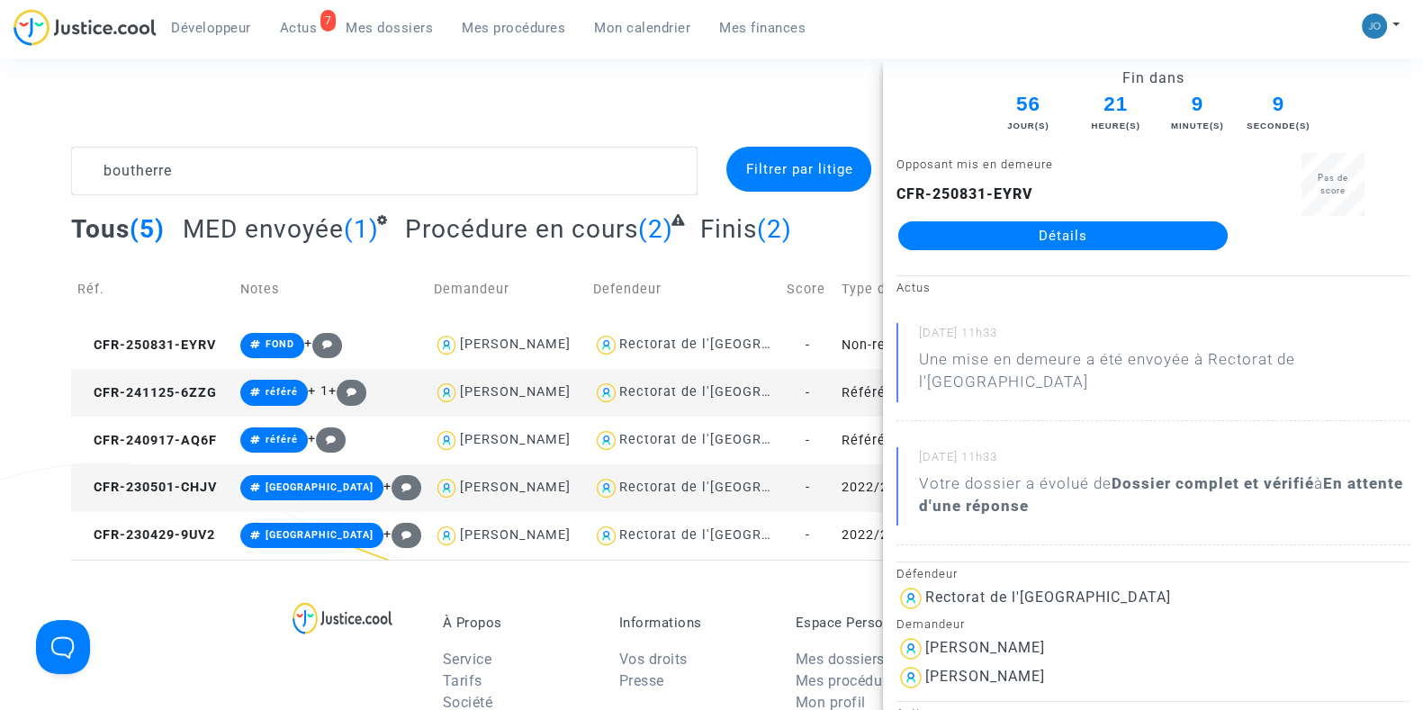
click at [1068, 238] on link "Détails" at bounding box center [1062, 235] width 329 height 29
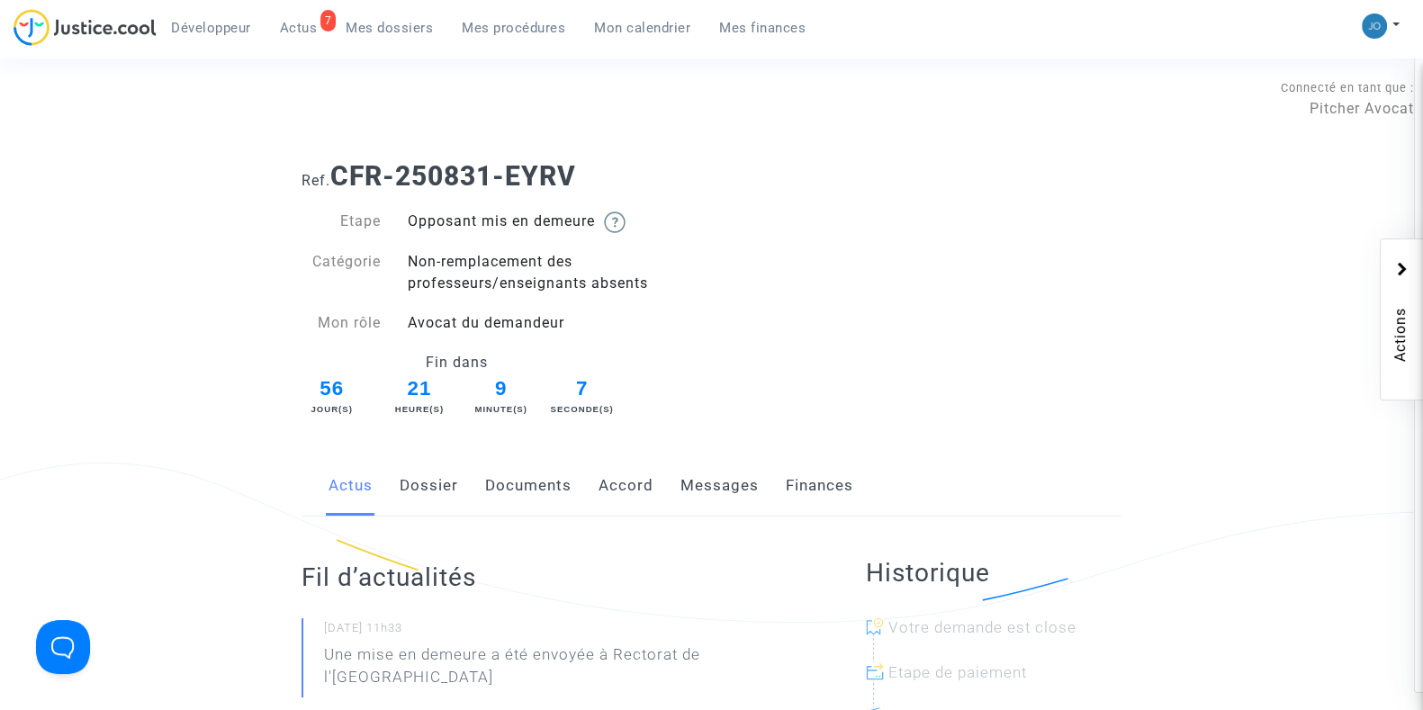
drag, startPoint x: 398, startPoint y: 530, endPoint x: 423, endPoint y: 501, distance: 38.3
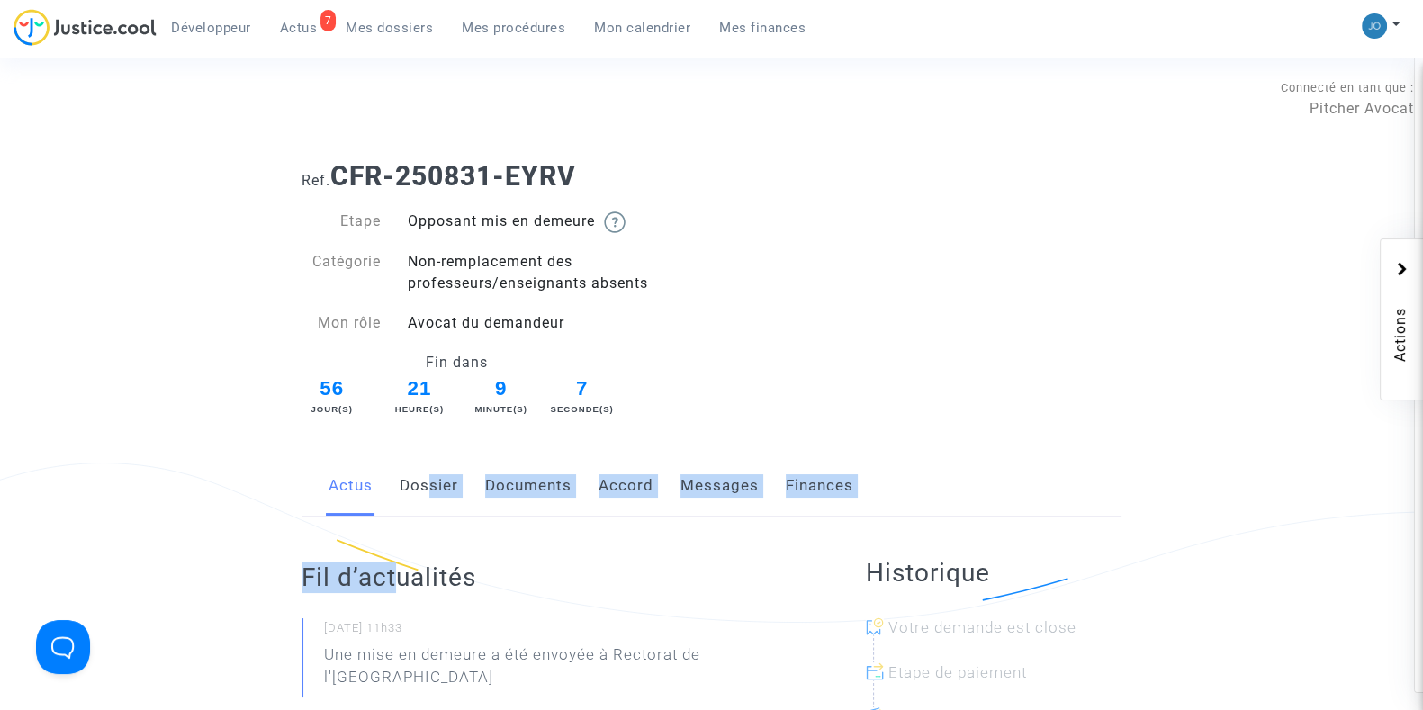
click at [423, 501] on link "Dossier" at bounding box center [429, 485] width 59 height 59
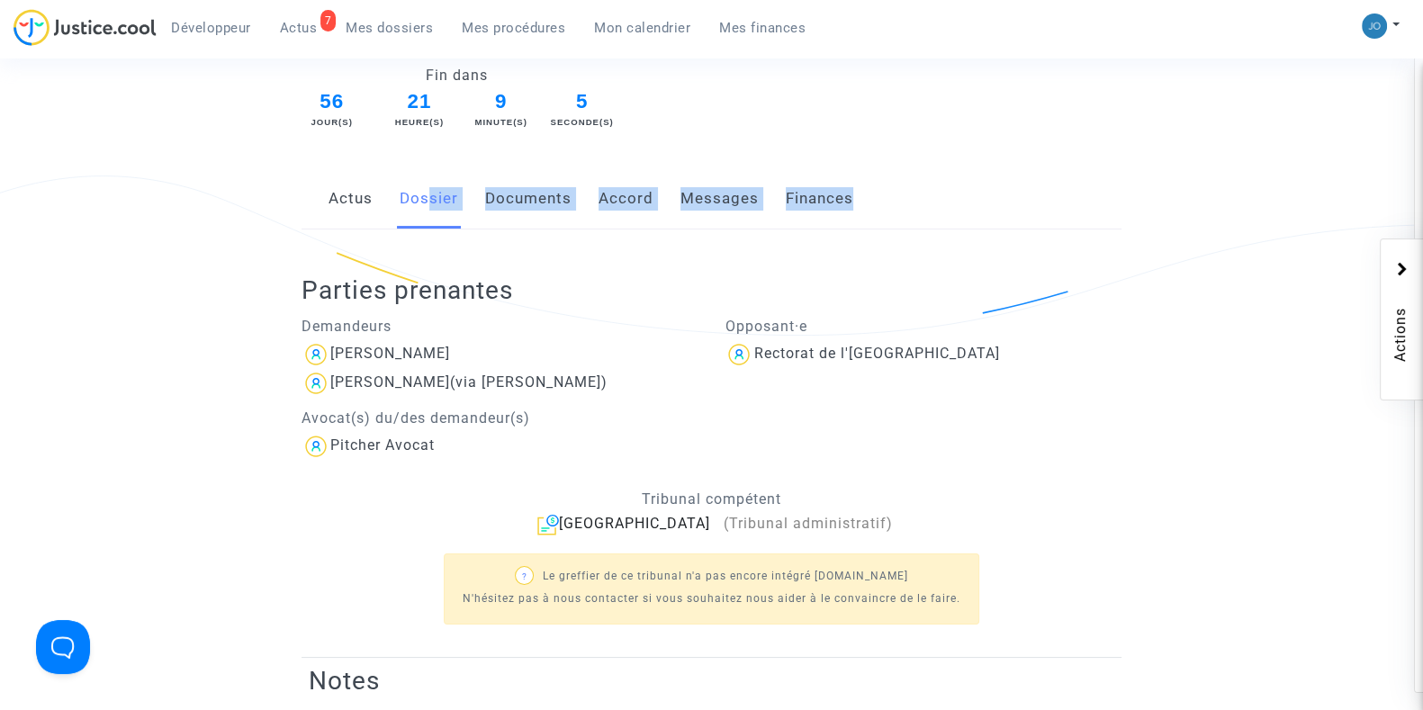
scroll to position [343, 0]
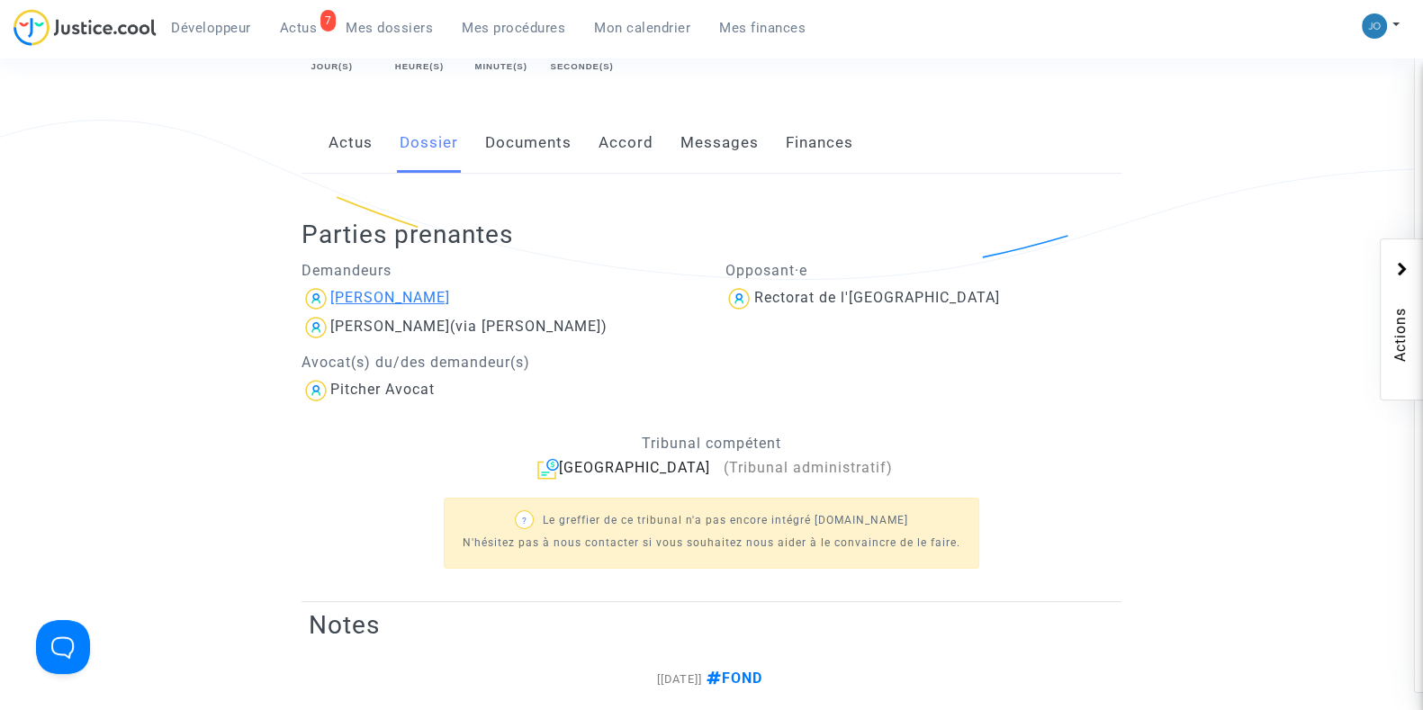
click at [445, 295] on div "Isabelle Boutherre" at bounding box center [390, 297] width 120 height 17
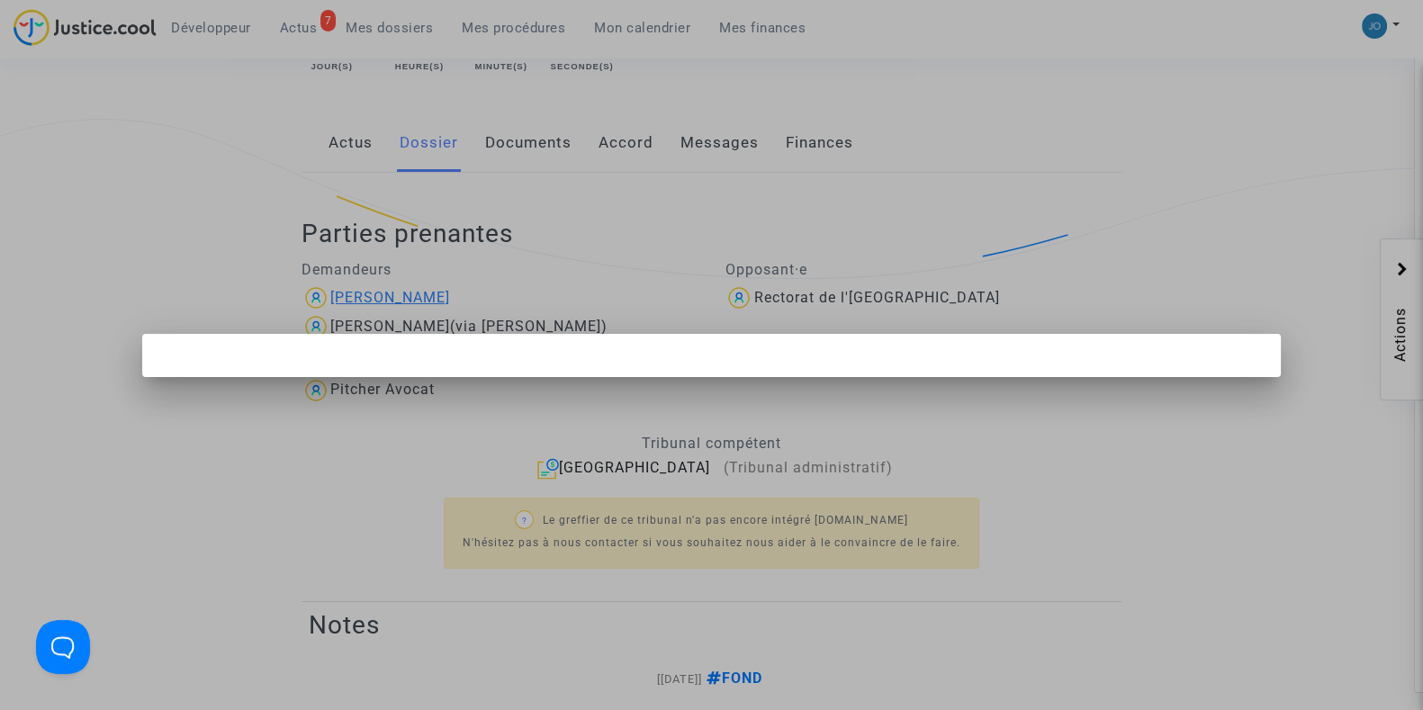
scroll to position [0, 0]
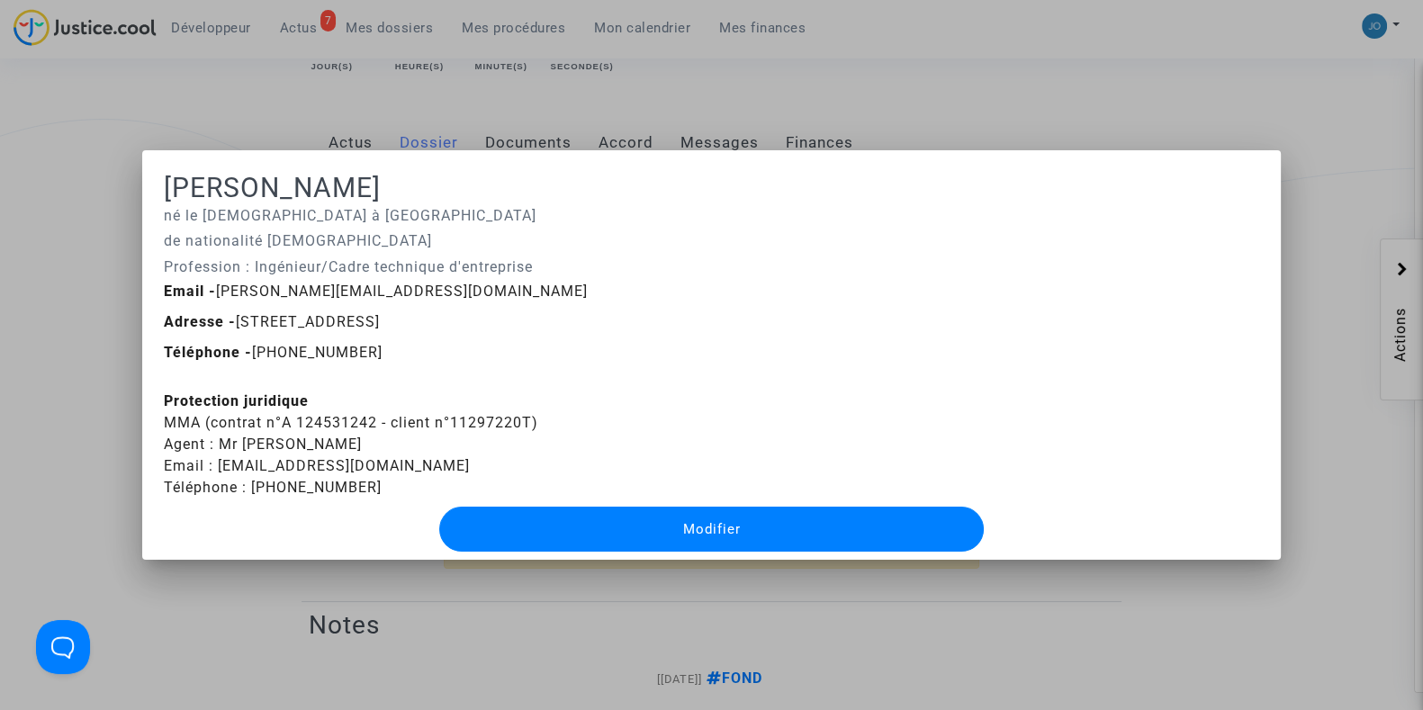
click at [49, 537] on div at bounding box center [711, 355] width 1423 height 710
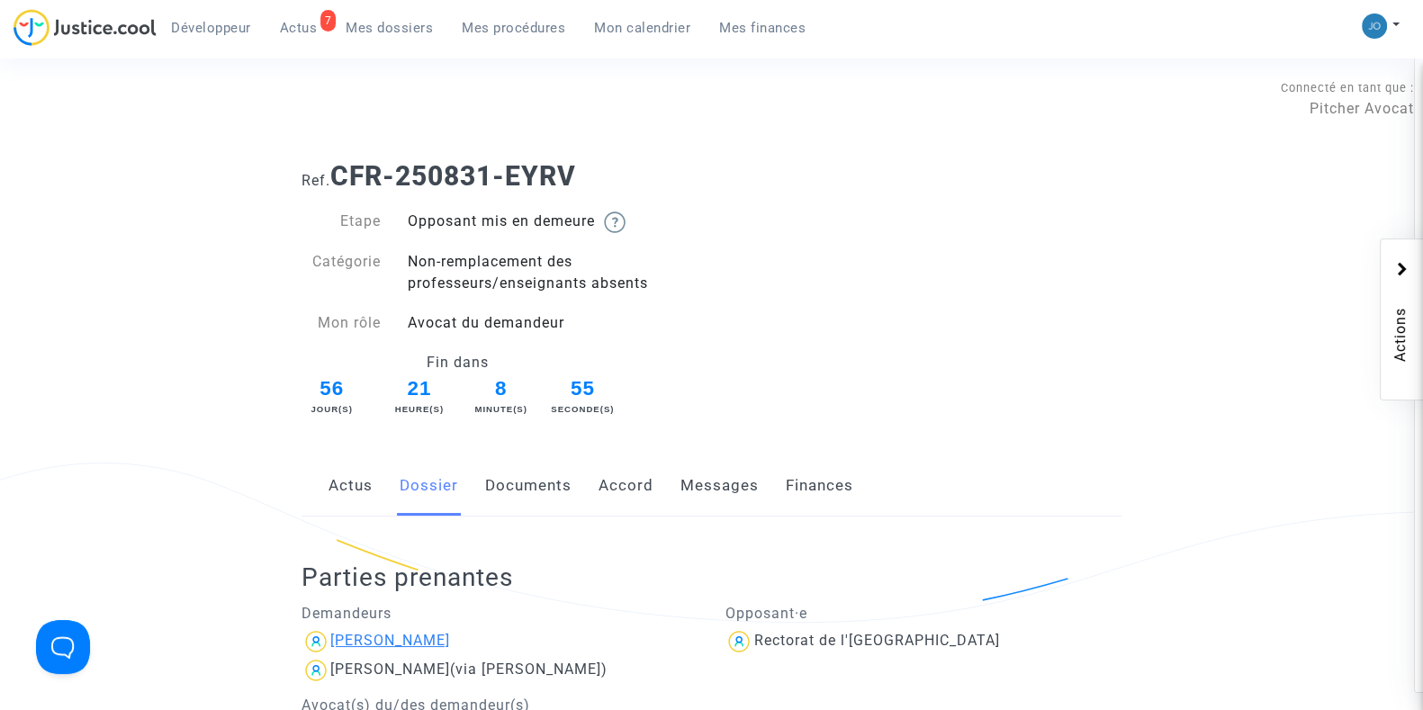
click at [365, 645] on div "Isabelle Boutherre" at bounding box center [390, 640] width 120 height 17
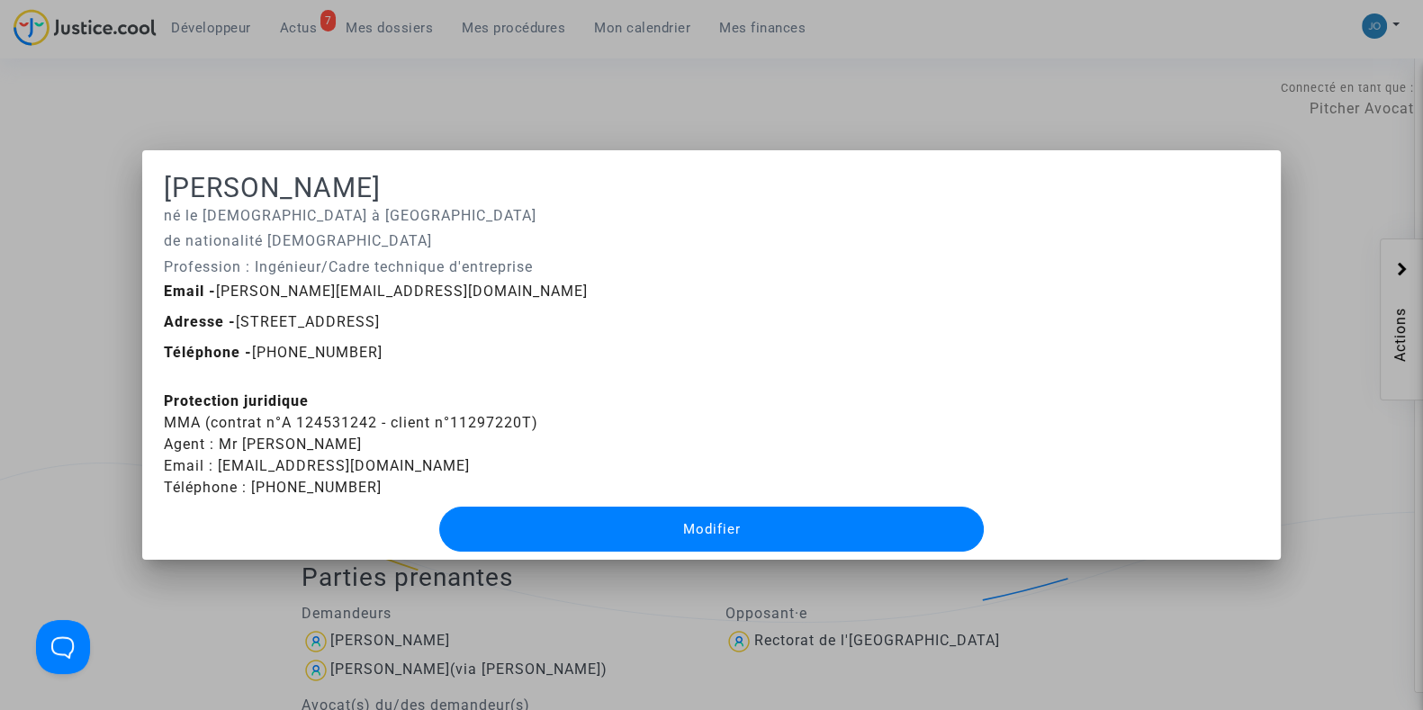
click at [73, 384] on div at bounding box center [711, 355] width 1423 height 710
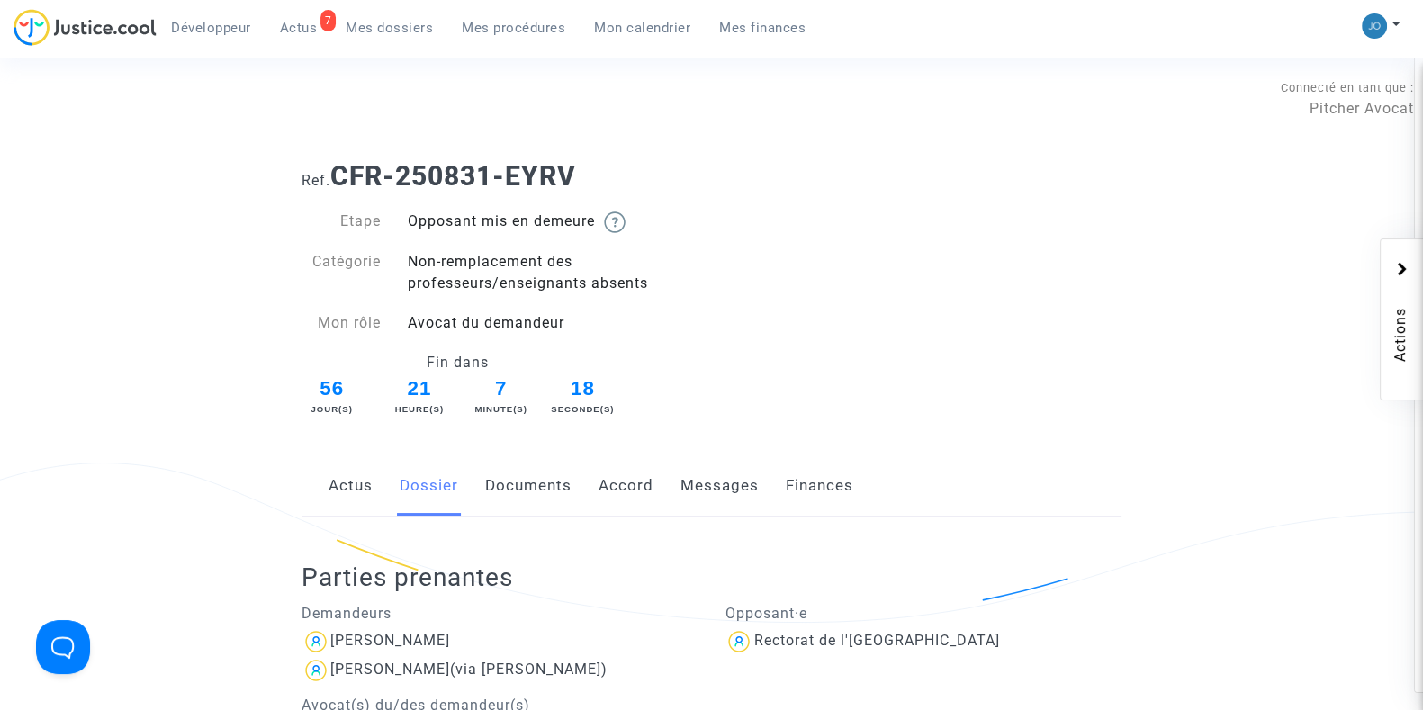
click at [403, 28] on span "Mes dossiers" at bounding box center [389, 28] width 87 height 16
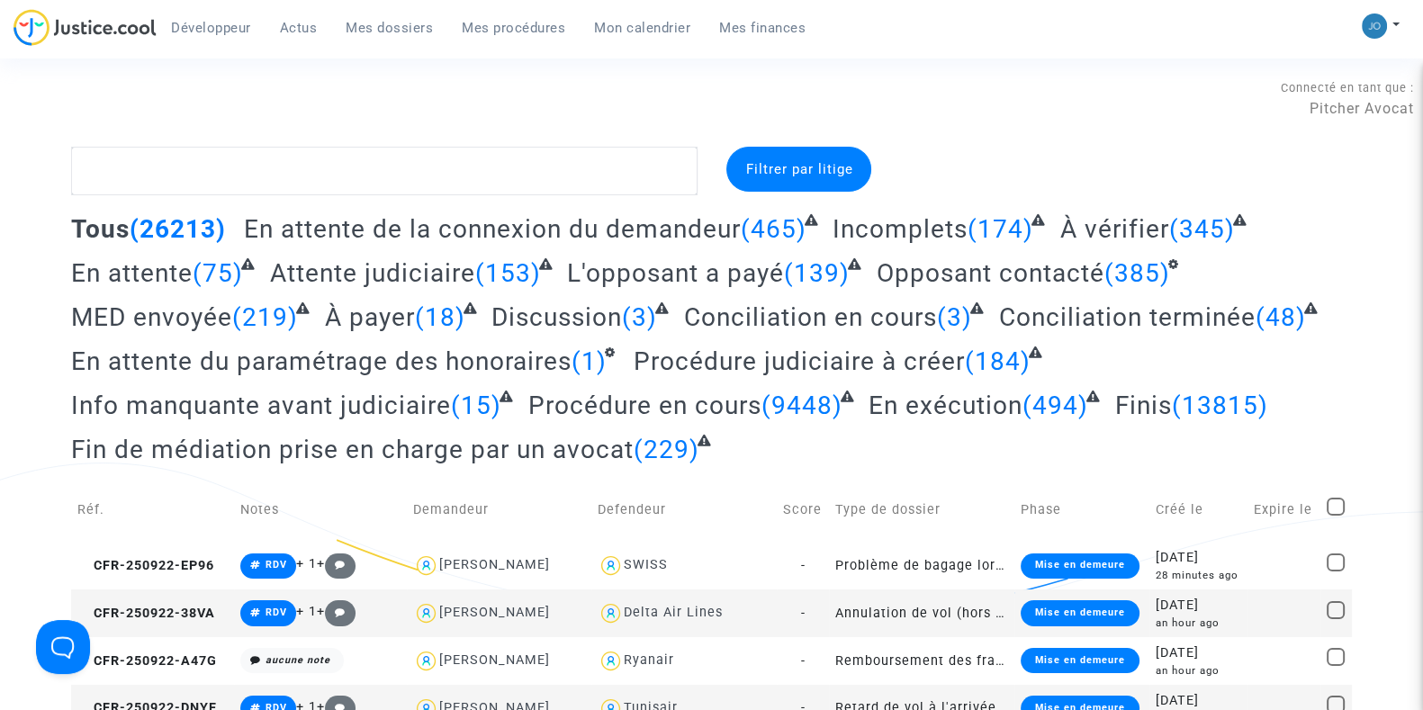
click at [985, 137] on div "Connecté en tant que : Pitcher Avocat" at bounding box center [707, 125] width 1414 height 43
click at [938, 120] on div "Connecté en tant que : Pitcher Avocat" at bounding box center [707, 125] width 1414 height 43
click at [1095, 137] on div "Connecté en tant que : Pitcher Avocat" at bounding box center [707, 125] width 1414 height 43
